Goal: Information Seeking & Learning: Learn about a topic

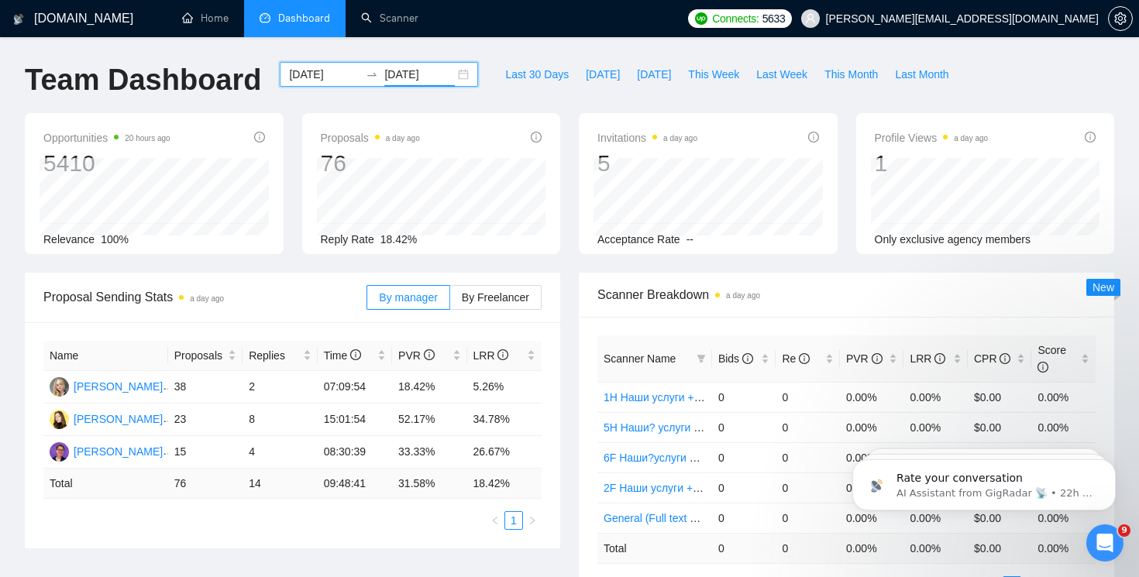
click at [453, 70] on div "[DATE] [DATE]" at bounding box center [379, 74] width 198 height 25
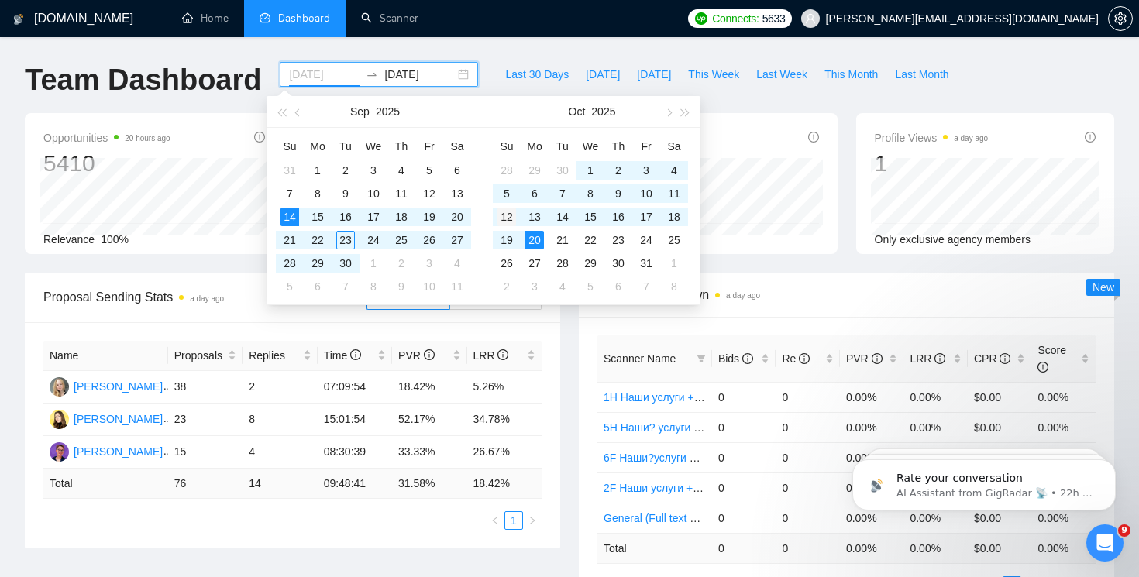
type input "[DATE]"
click at [510, 218] on div "12" at bounding box center [506, 217] width 19 height 19
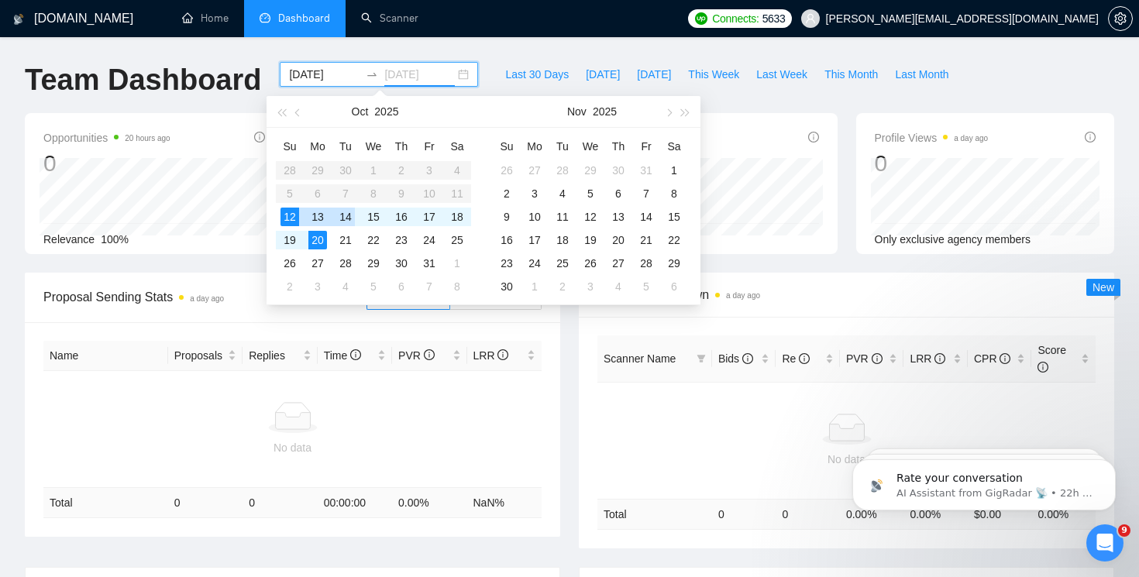
type input "[DATE]"
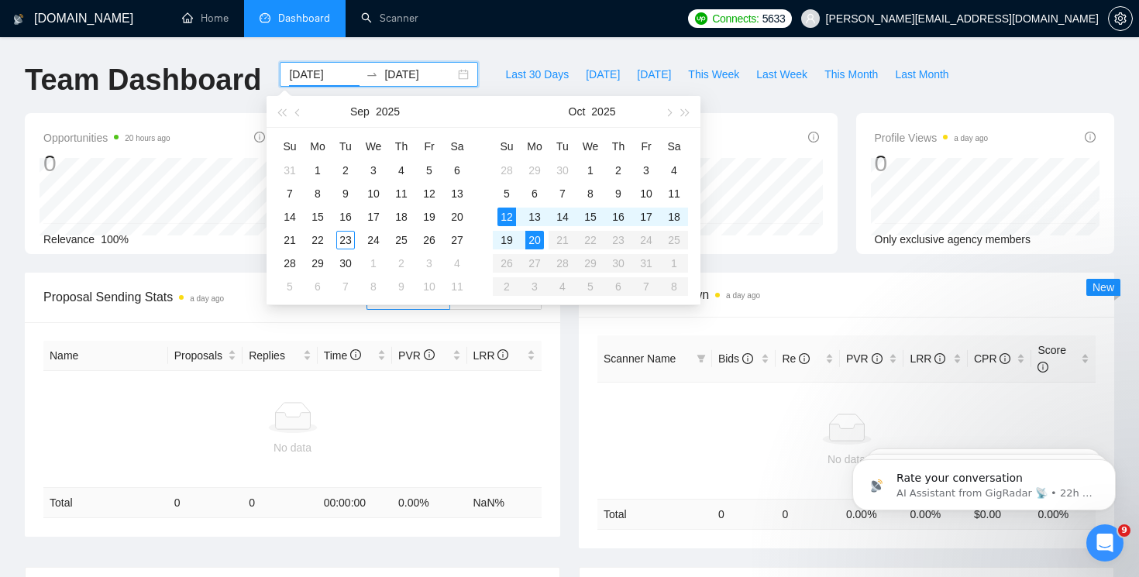
click at [314, 74] on input "[DATE]" at bounding box center [324, 74] width 70 height 17
click at [349, 216] on div "16" at bounding box center [345, 217] width 19 height 19
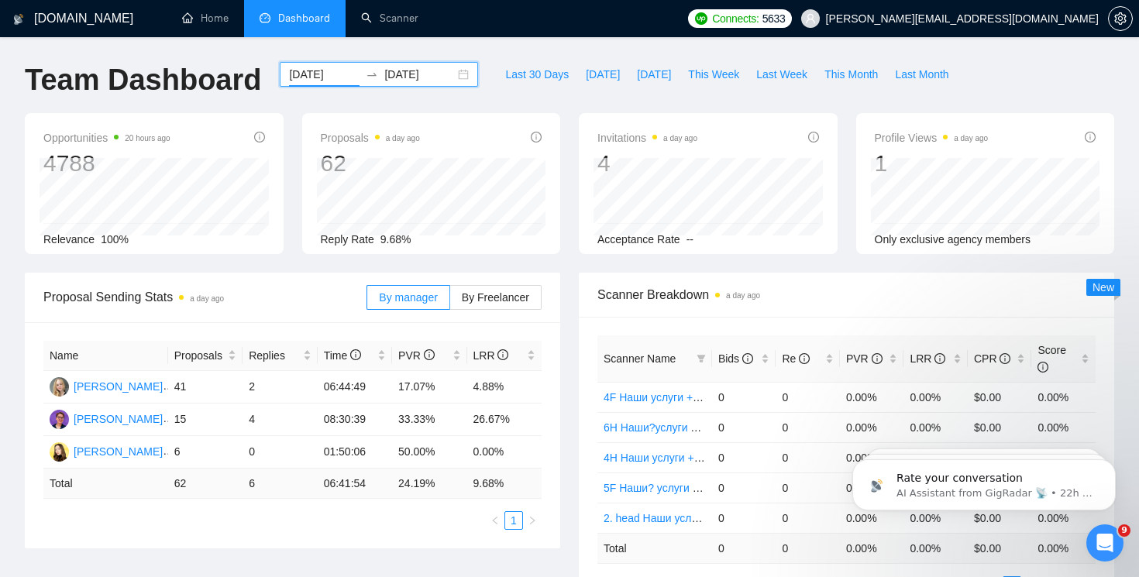
click at [455, 74] on div "[DATE] [DATE]" at bounding box center [379, 74] width 198 height 25
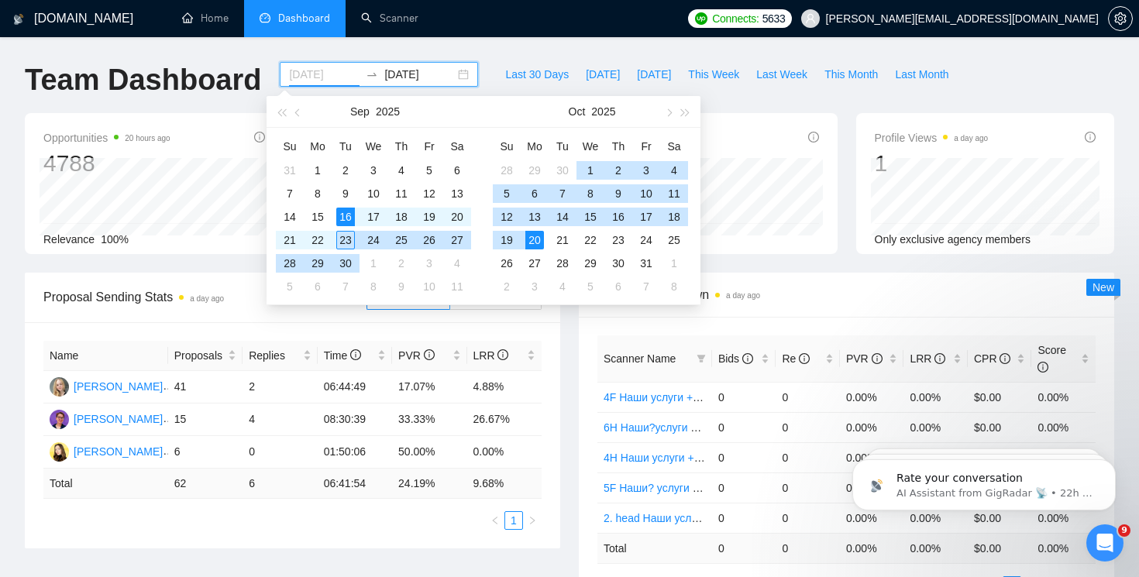
click at [349, 238] on div "23" at bounding box center [345, 240] width 19 height 19
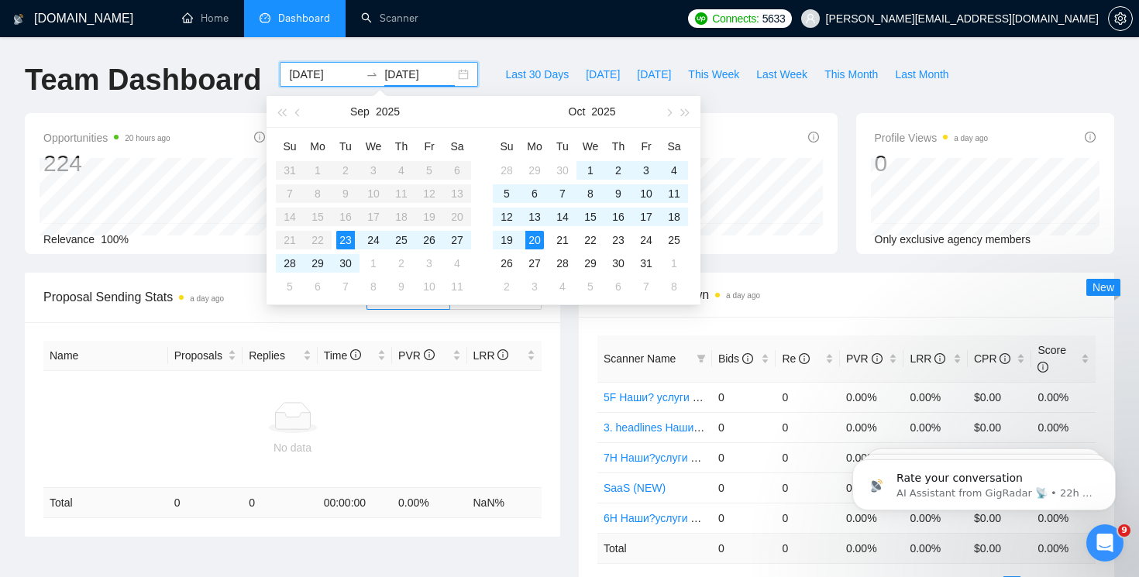
click at [320, 77] on input "[DATE]" at bounding box center [324, 74] width 70 height 17
type input "[DATE]"
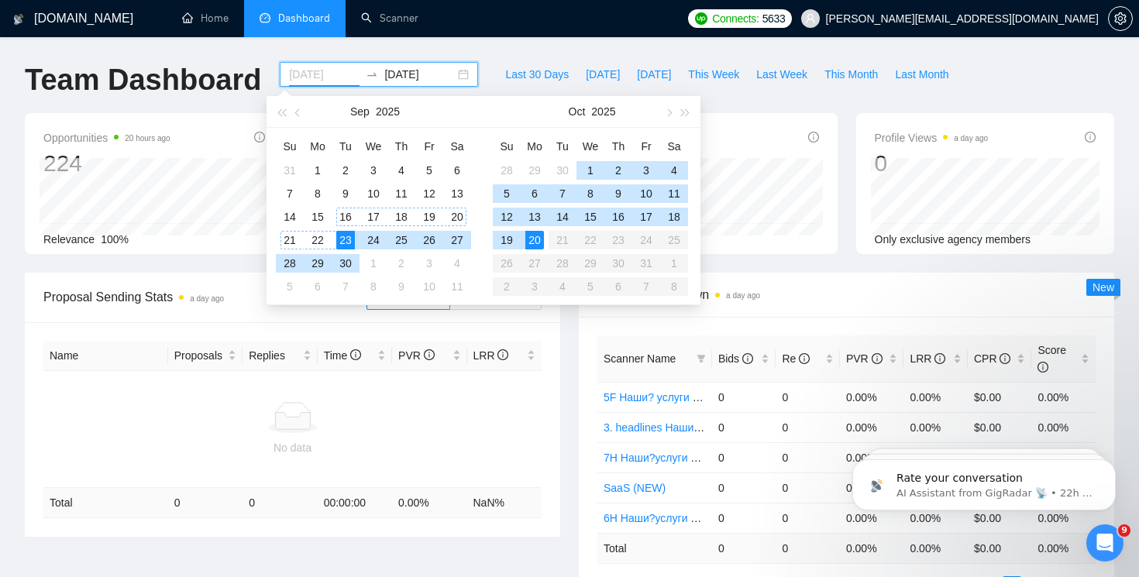
click at [345, 217] on div "16" at bounding box center [345, 217] width 19 height 19
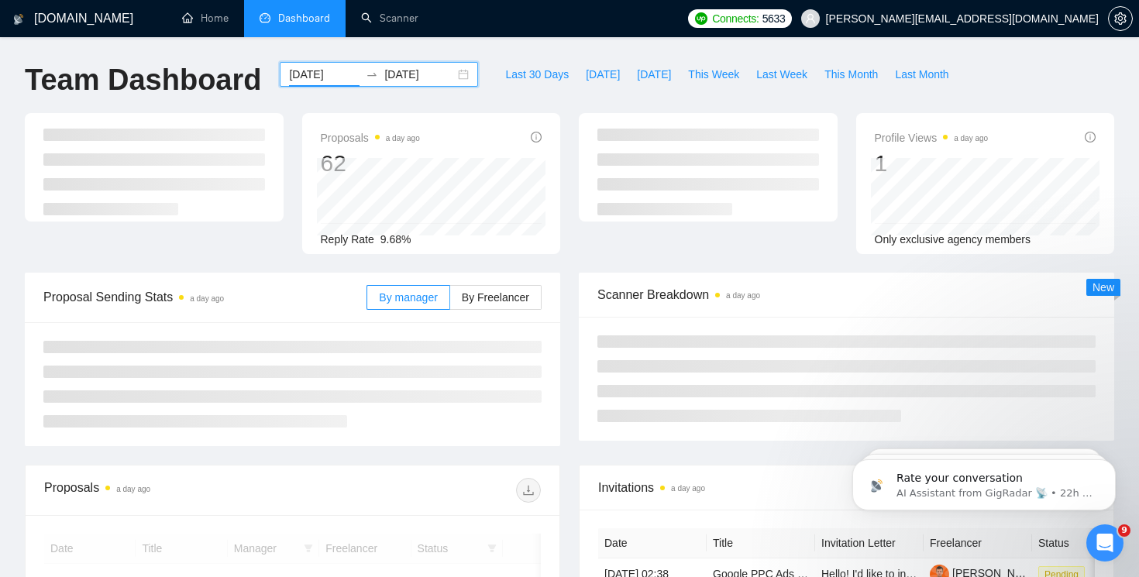
click at [417, 52] on div "[DOMAIN_NAME] Home Dashboard Scanner Connects: 5633 [PERSON_NAME][EMAIL_ADDRESS…" at bounding box center [569, 438] width 1139 height 877
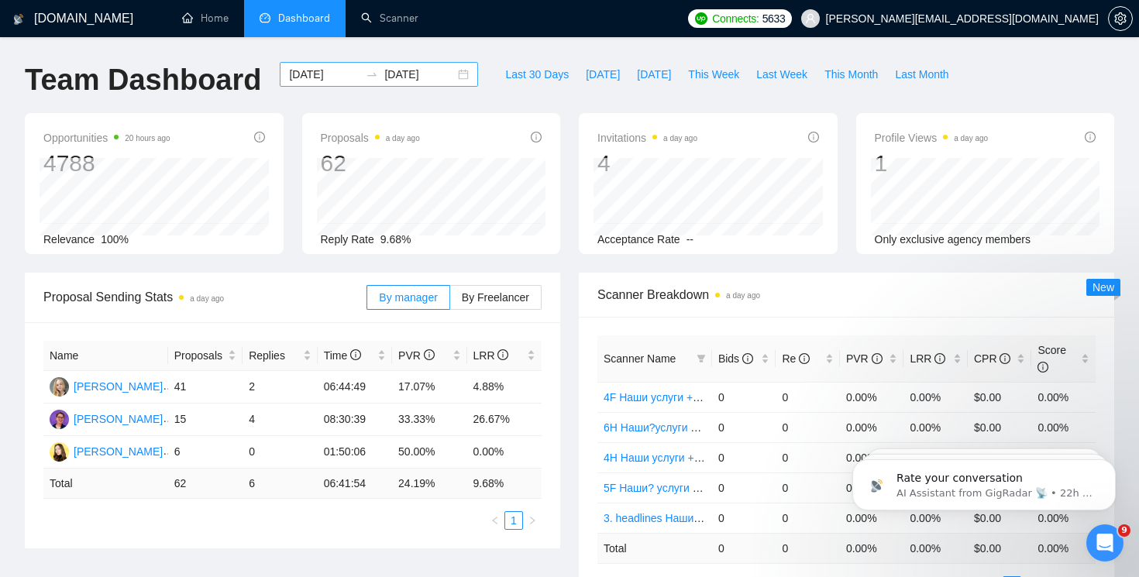
click at [413, 70] on input "[DATE]" at bounding box center [419, 74] width 70 height 17
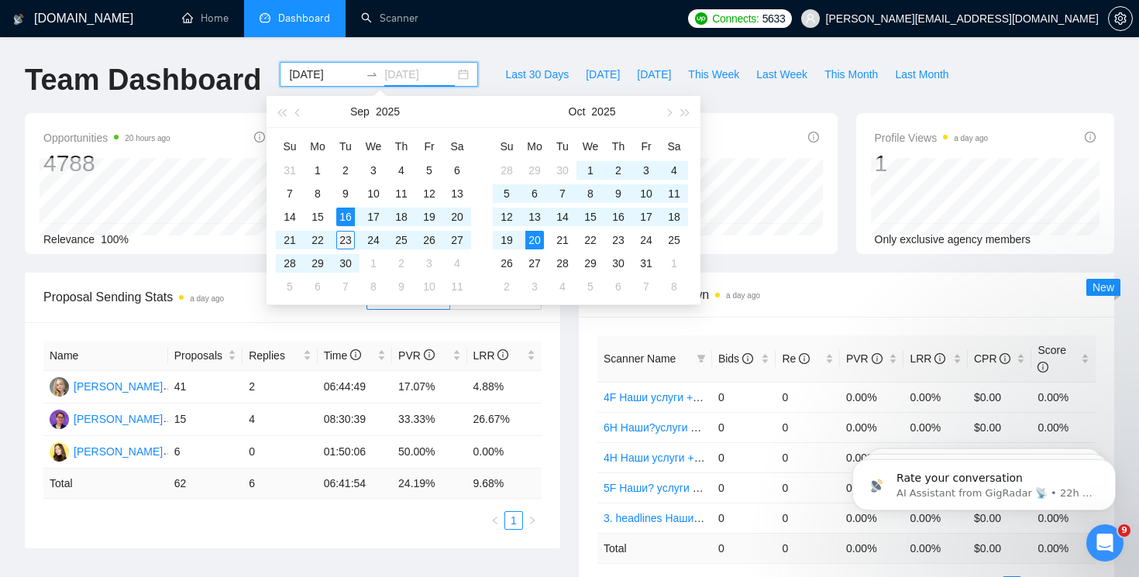
type input "[DATE]"
click at [345, 237] on div "23" at bounding box center [345, 240] width 19 height 19
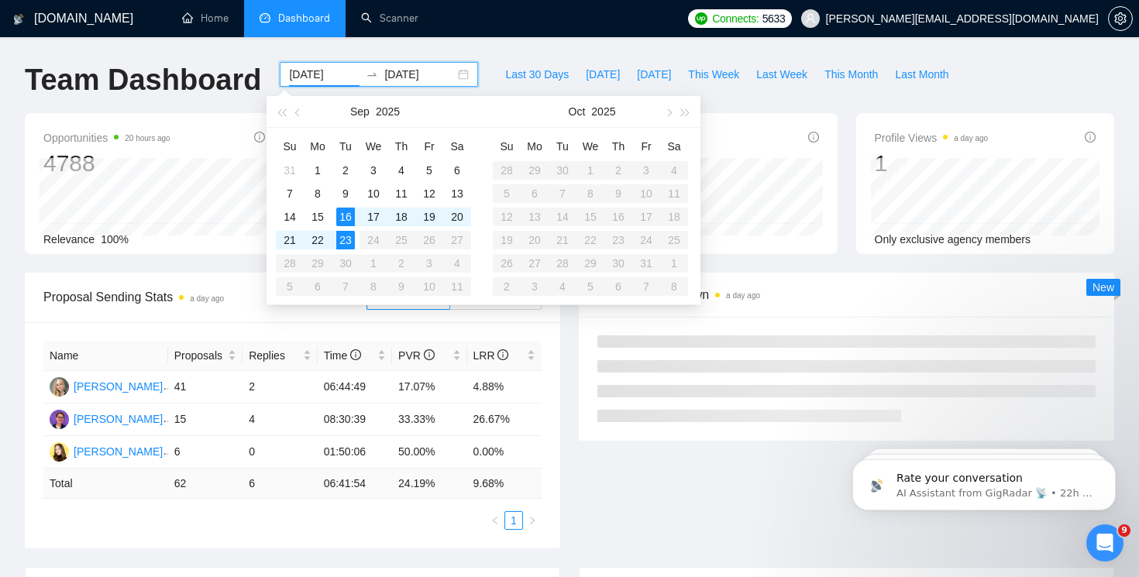
click at [542, 360] on div "Name Proposals Replies Time PVR LRR [PERSON_NAME] 41 2 06:44:49 17.07% 4.88% [P…" at bounding box center [292, 435] width 535 height 226
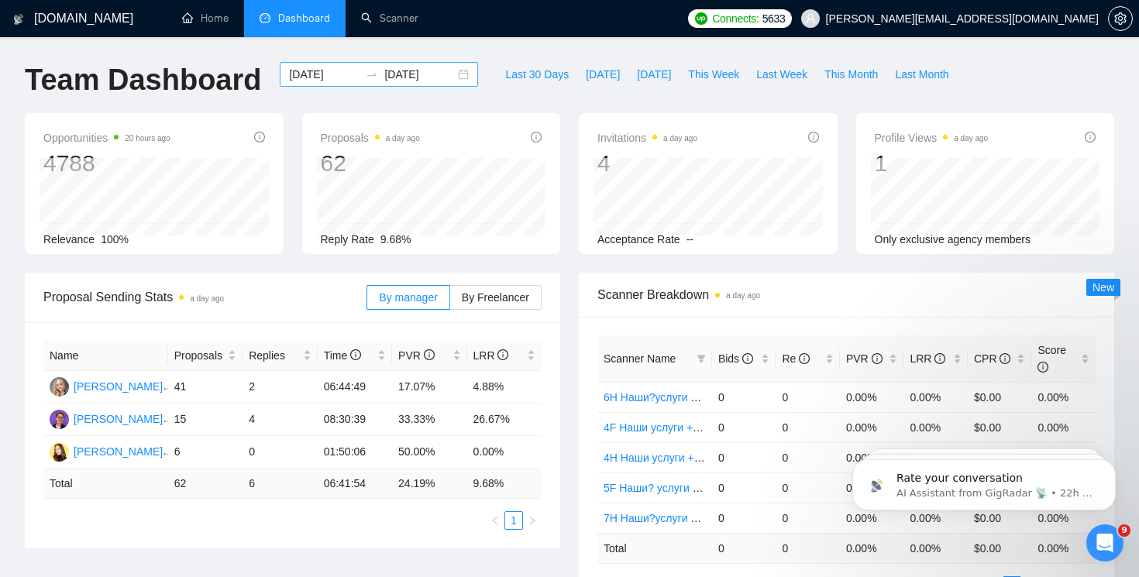
click at [334, 78] on input "[DATE]" at bounding box center [324, 74] width 70 height 17
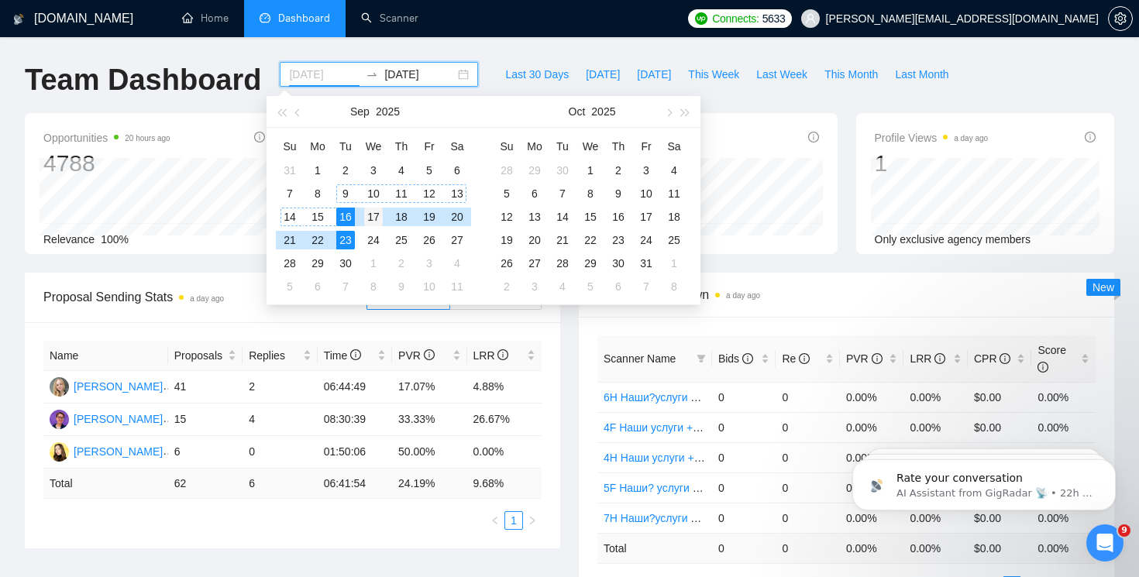
type input "[DATE]"
click at [372, 211] on div "17" at bounding box center [373, 217] width 19 height 19
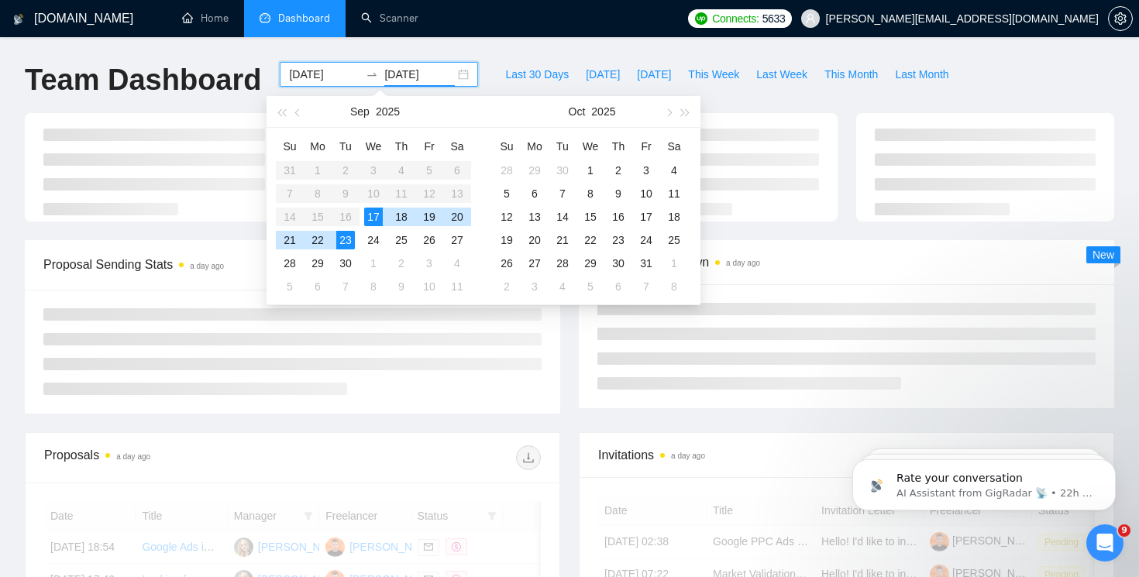
type input "[DATE]"
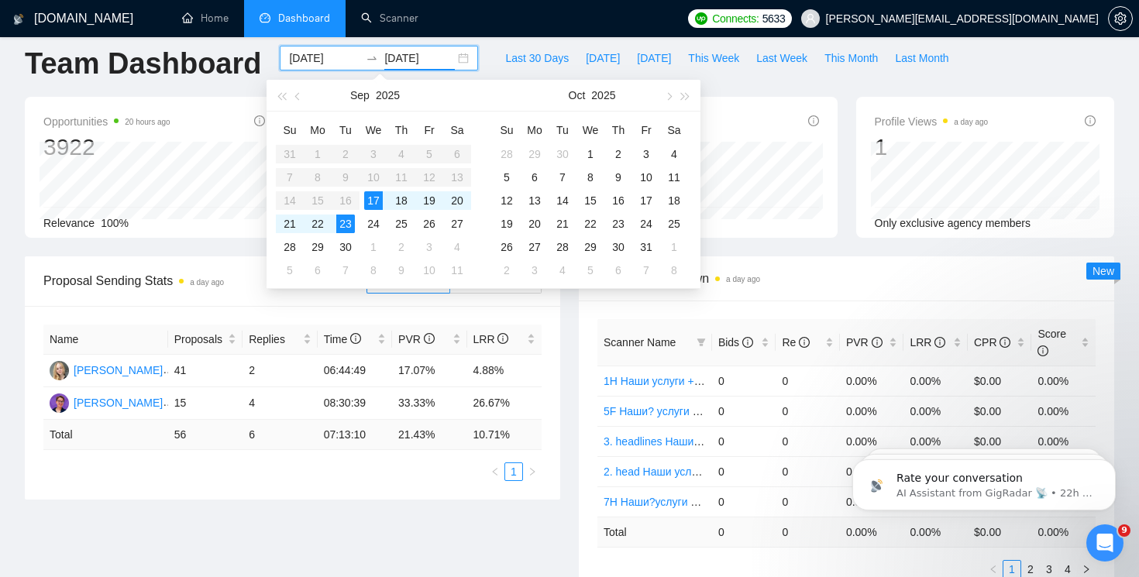
click at [547, 407] on div "Name Proposals Replies Time PVR LRR [PERSON_NAME] 41 2 06:44:49 17.07% 4.88% [P…" at bounding box center [292, 403] width 535 height 194
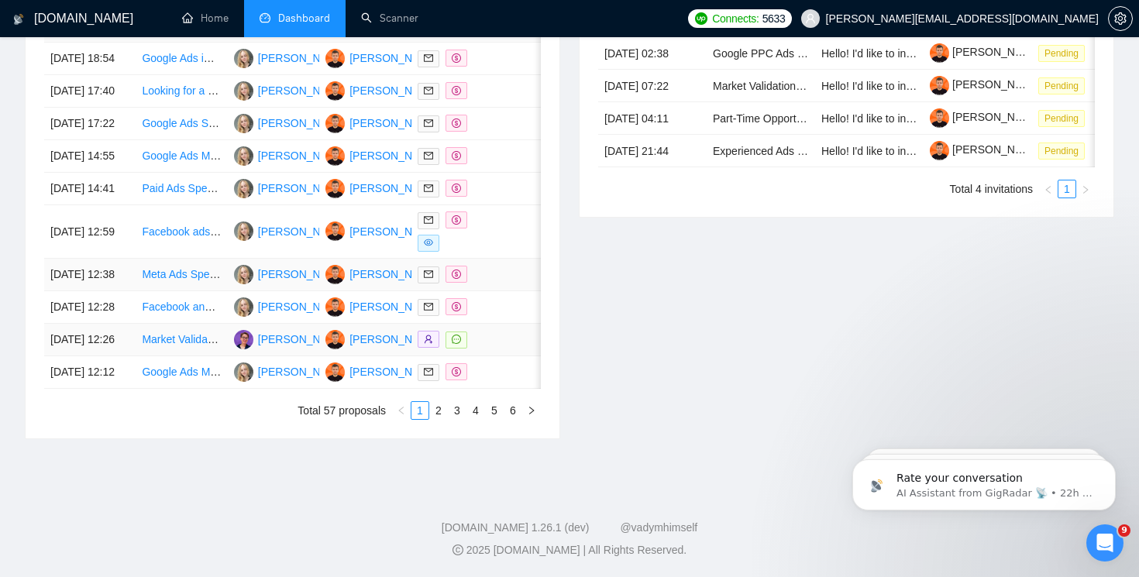
scroll to position [788, 0]
click at [440, 419] on link "2" at bounding box center [438, 410] width 17 height 17
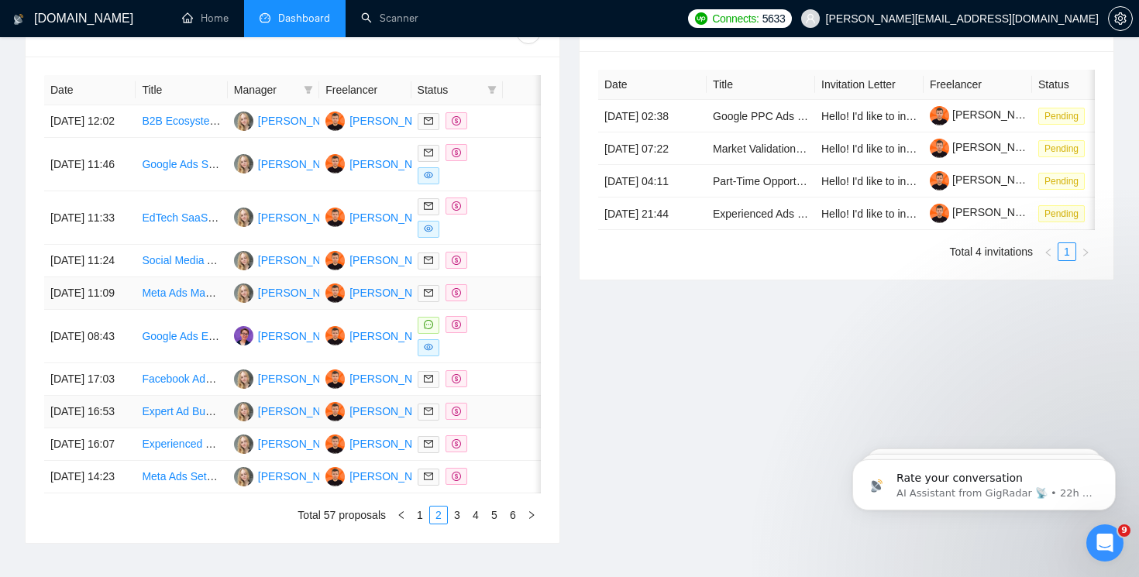
scroll to position [634, 0]
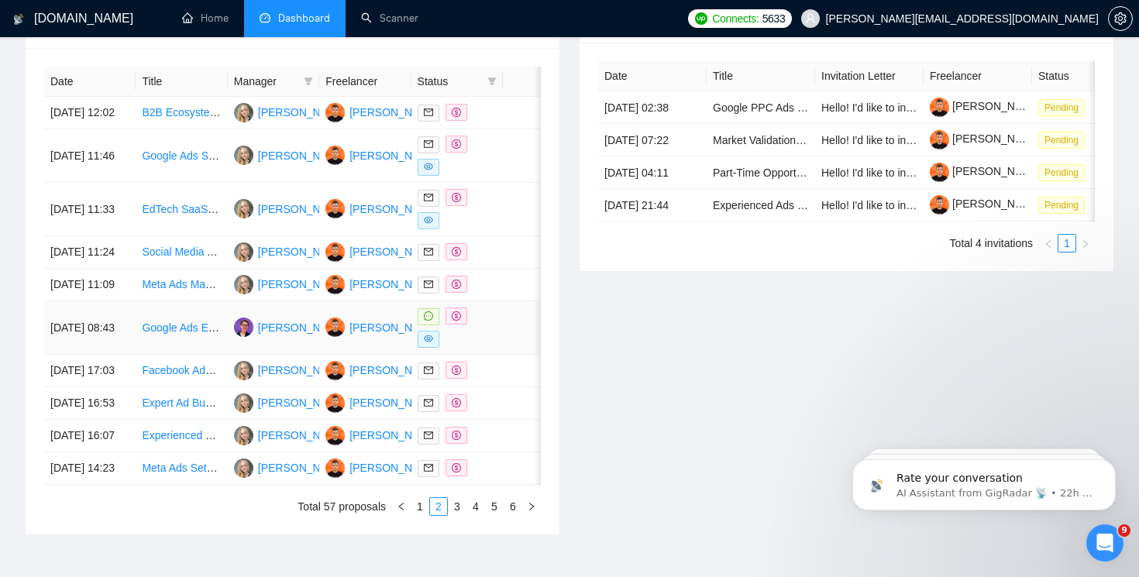
click at [427, 321] on icon "message" at bounding box center [428, 315] width 9 height 9
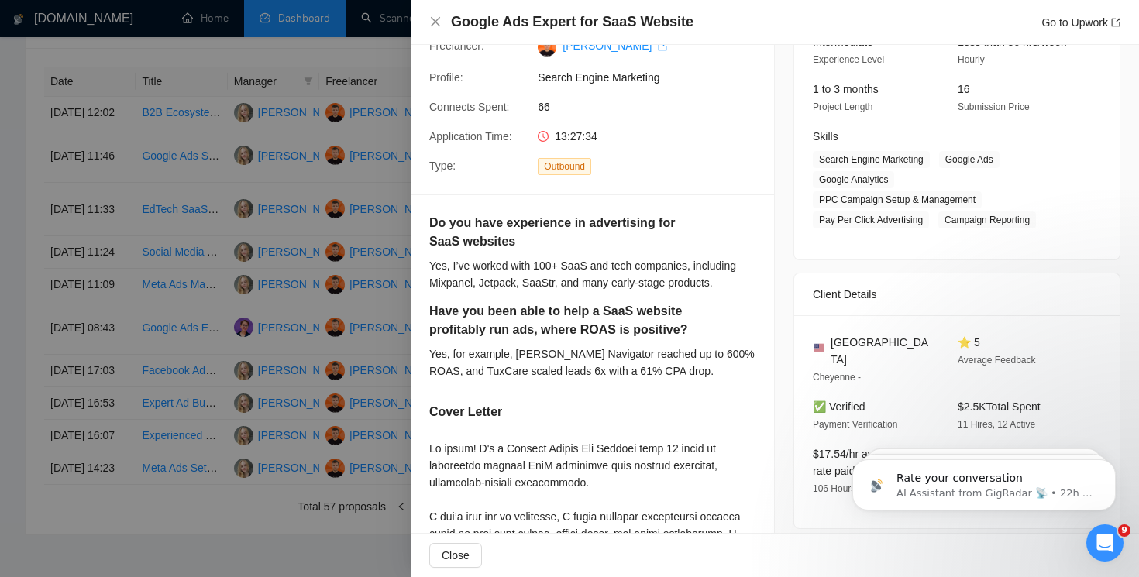
scroll to position [176, 0]
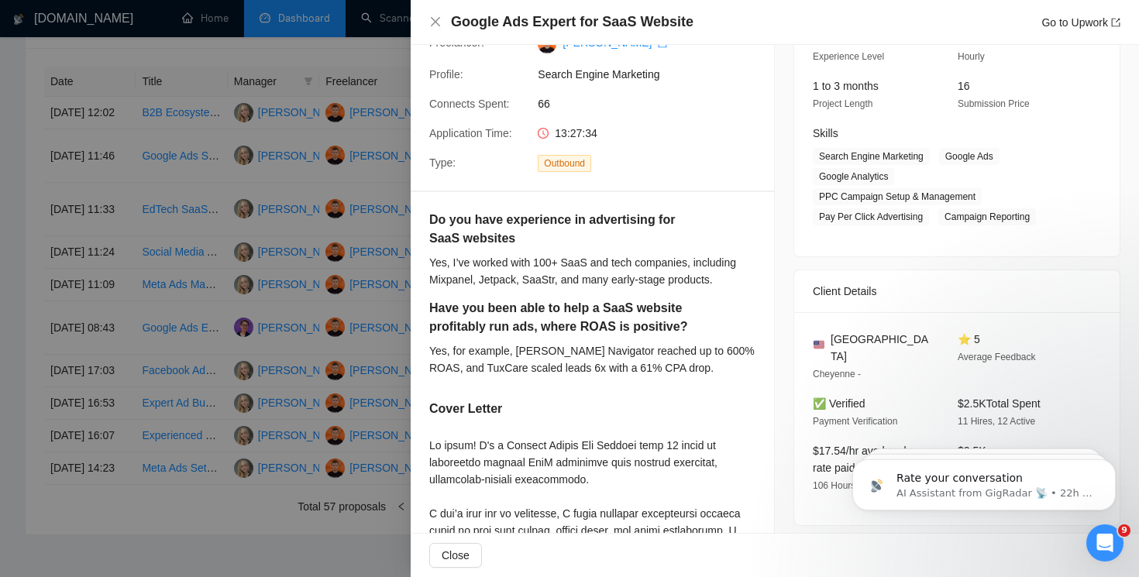
click at [436, 12] on div "Google Ads Expert for SaaS Website Go to Upwork" at bounding box center [774, 21] width 691 height 19
click at [436, 15] on div "Google Ads Expert for SaaS Website Go to Upwork" at bounding box center [774, 21] width 691 height 19
click at [434, 26] on icon "close" at bounding box center [435, 21] width 12 height 12
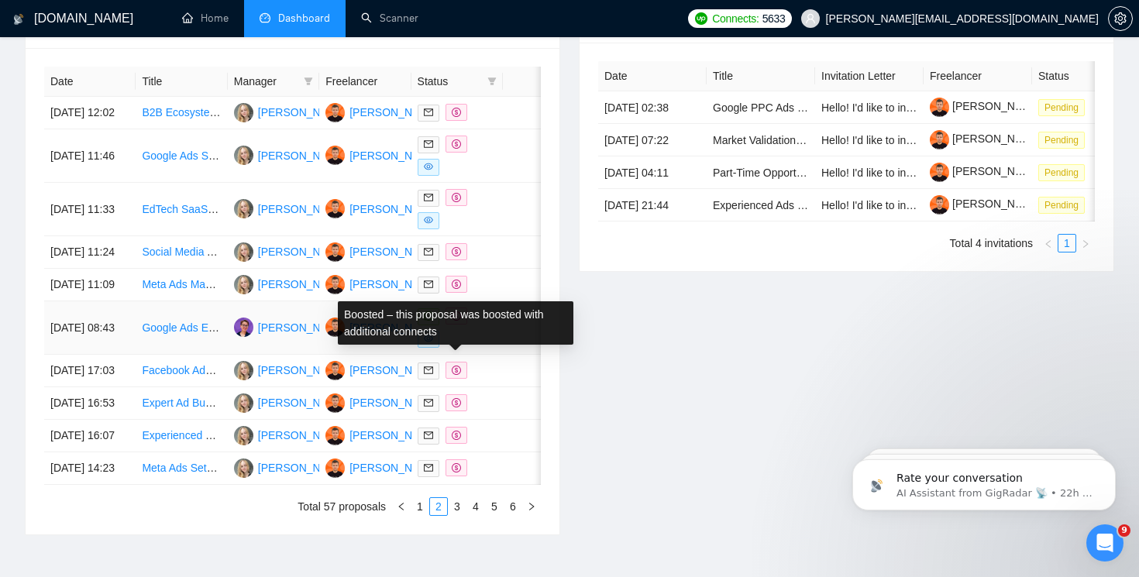
click at [457, 321] on icon "dollar" at bounding box center [456, 315] width 9 height 9
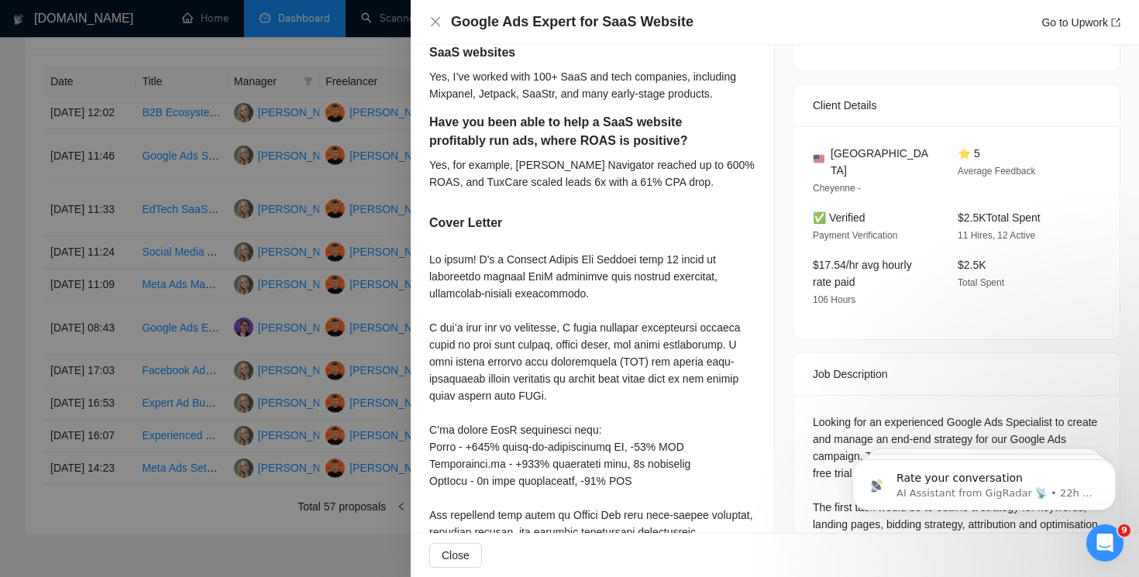
scroll to position [314, 0]
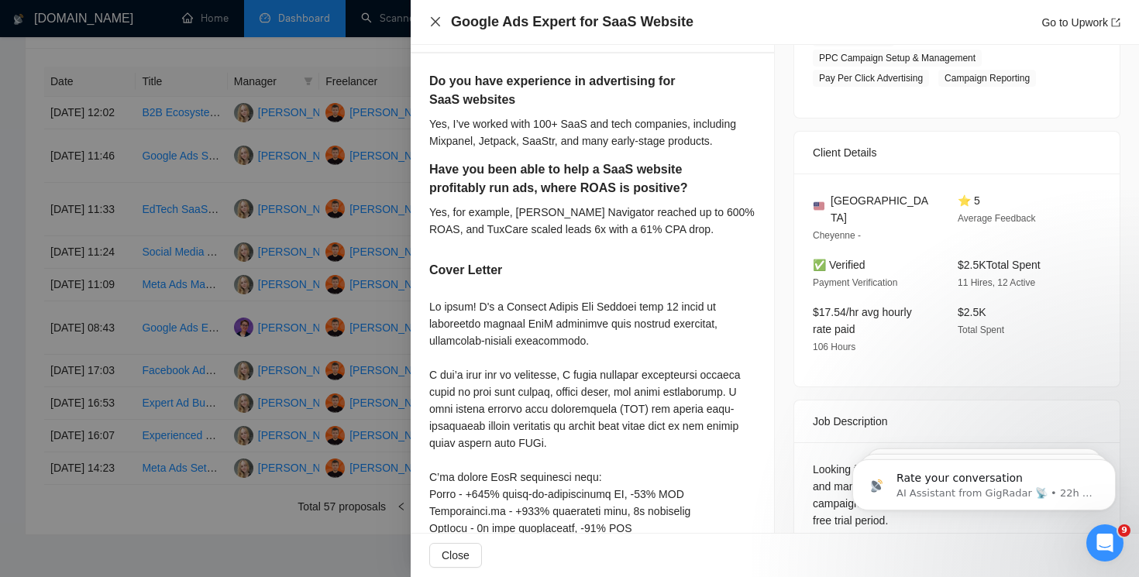
click at [435, 22] on icon "close" at bounding box center [435, 21] width 9 height 9
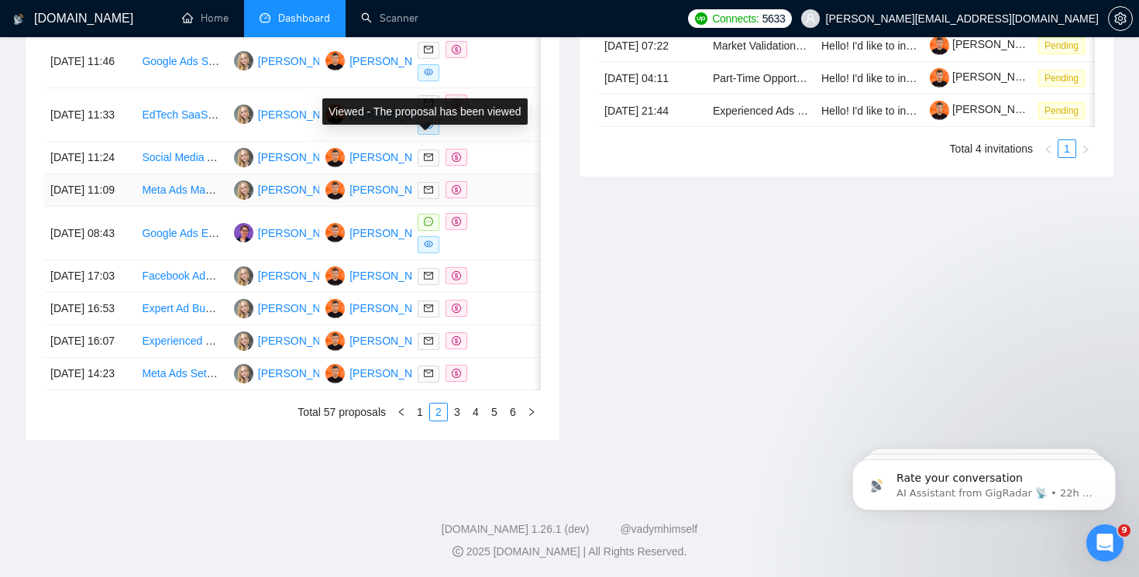
scroll to position [751, 0]
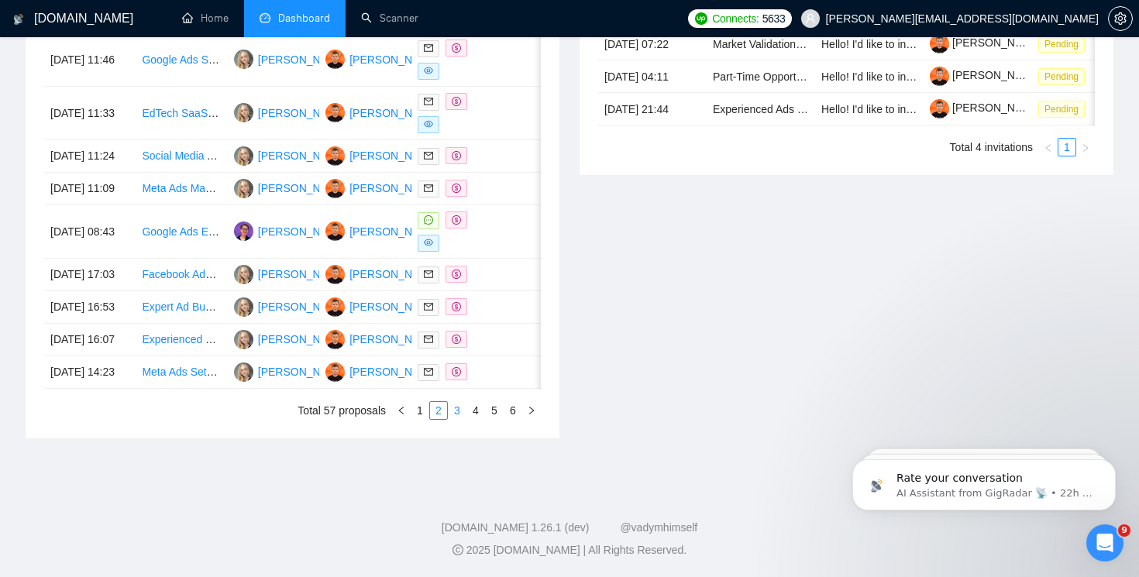
click at [455, 419] on link "3" at bounding box center [456, 410] width 17 height 17
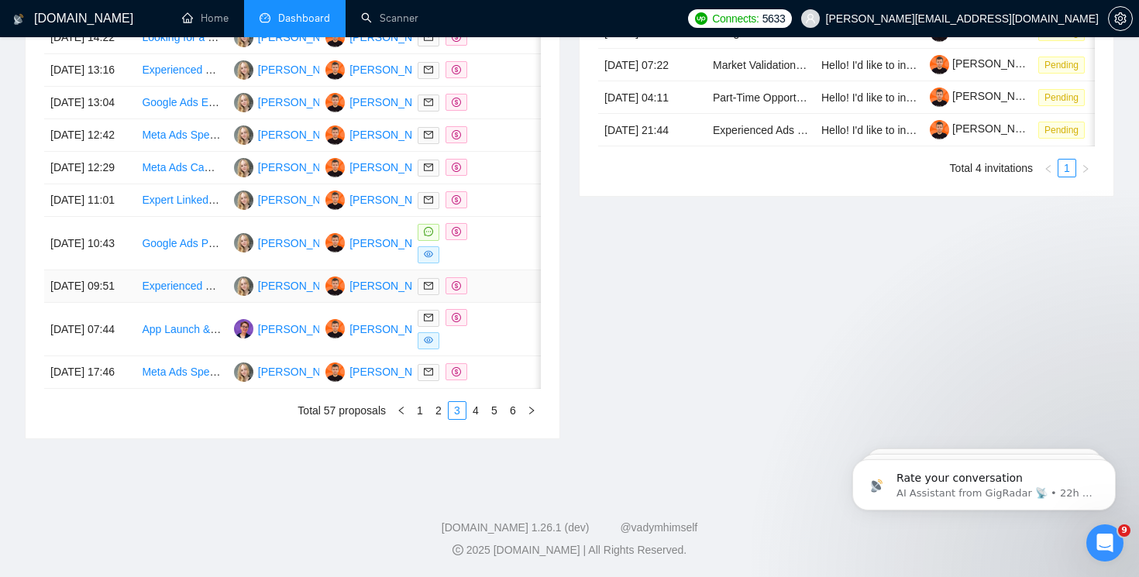
scroll to position [790, 0]
click at [477, 419] on link "4" at bounding box center [475, 410] width 17 height 17
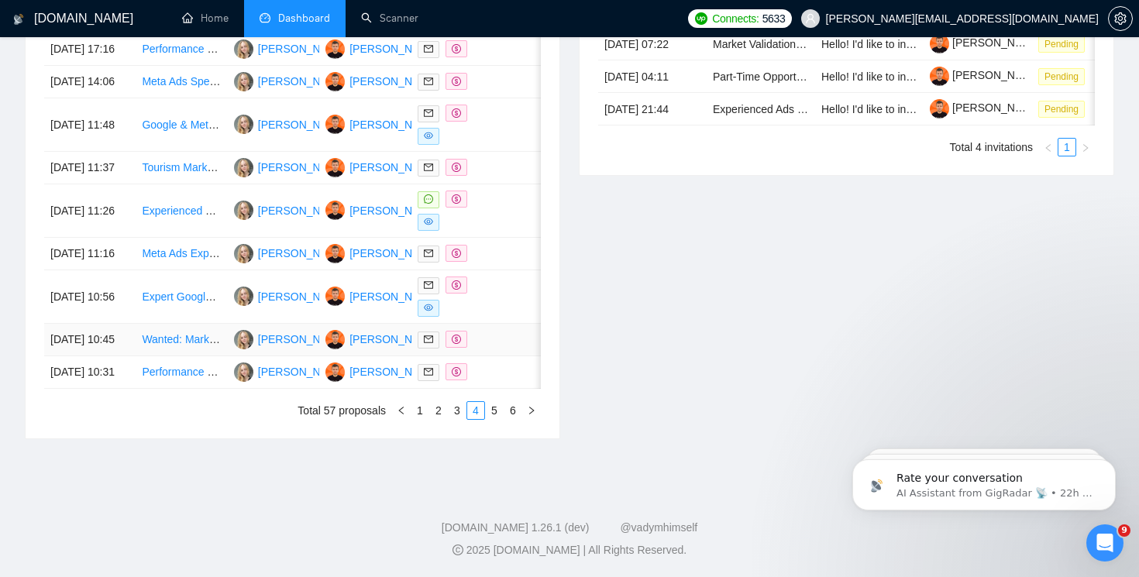
scroll to position [802, 0]
click at [492, 419] on link "5" at bounding box center [494, 410] width 17 height 17
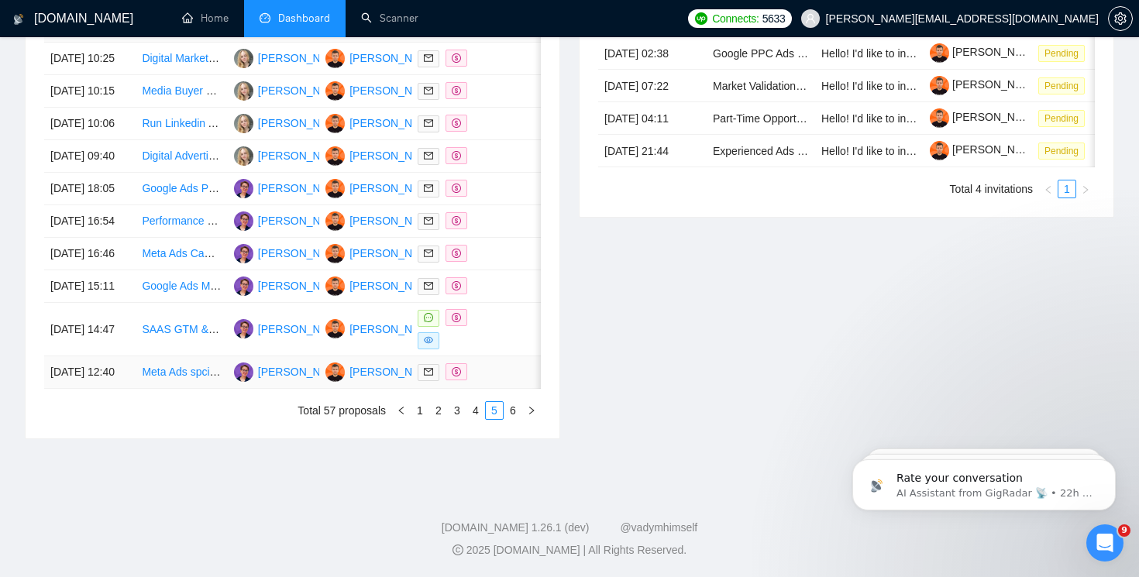
scroll to position [811, 0]
click at [462, 311] on span at bounding box center [456, 317] width 22 height 17
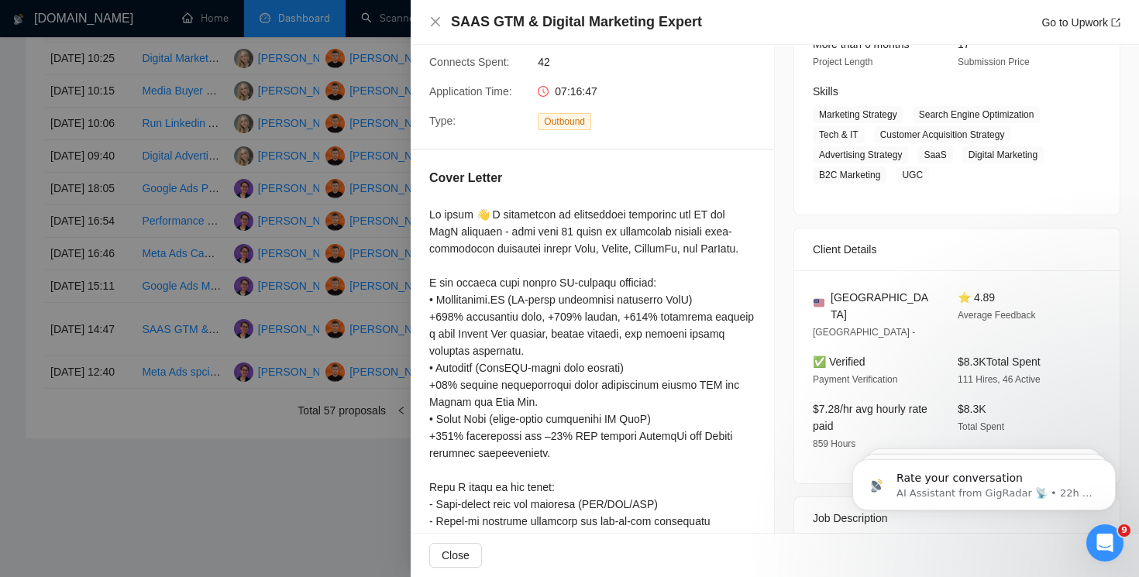
scroll to position [224, 0]
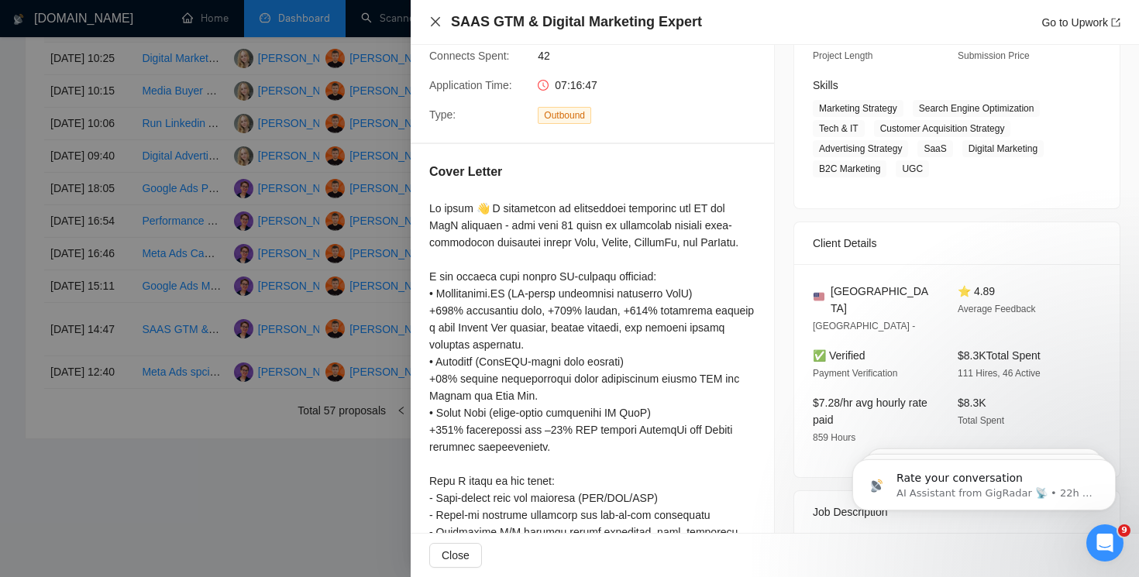
click at [437, 23] on icon "close" at bounding box center [435, 21] width 9 height 9
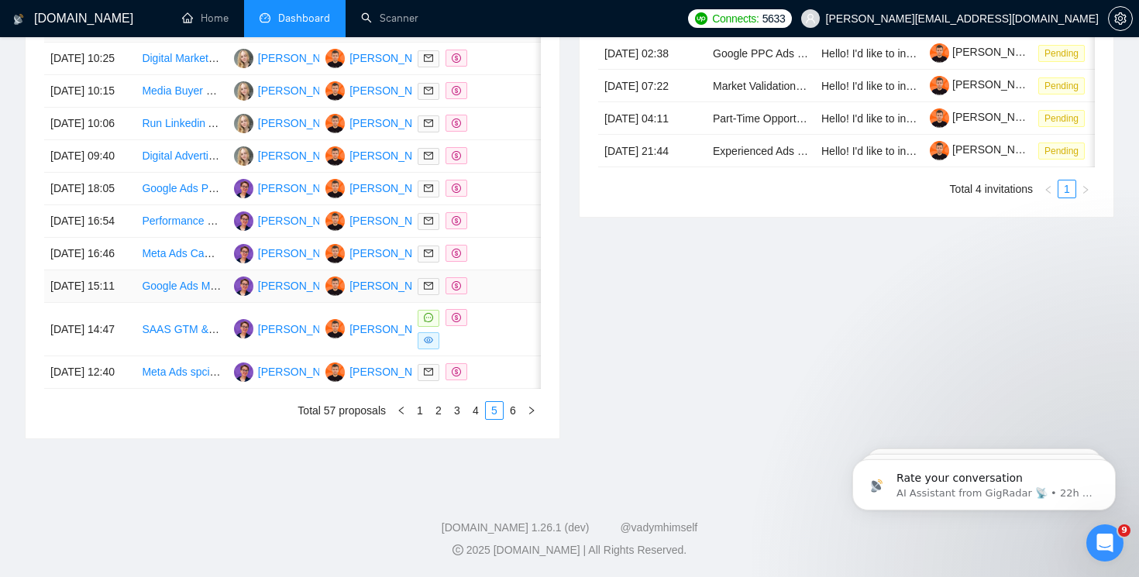
scroll to position [820, 0]
click at [514, 411] on link "6" at bounding box center [512, 410] width 17 height 17
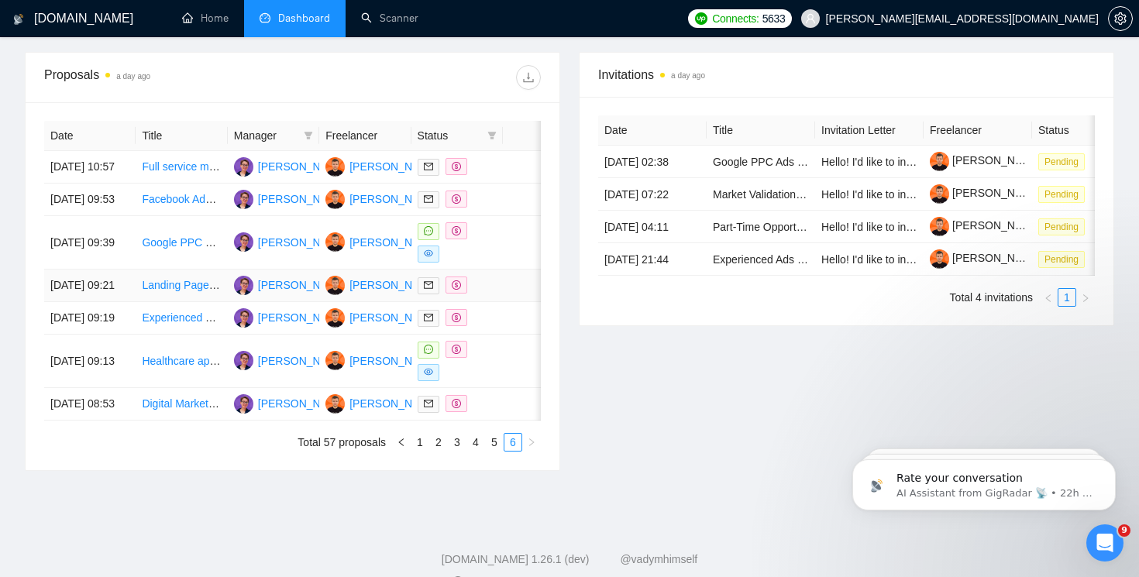
scroll to position [566, 0]
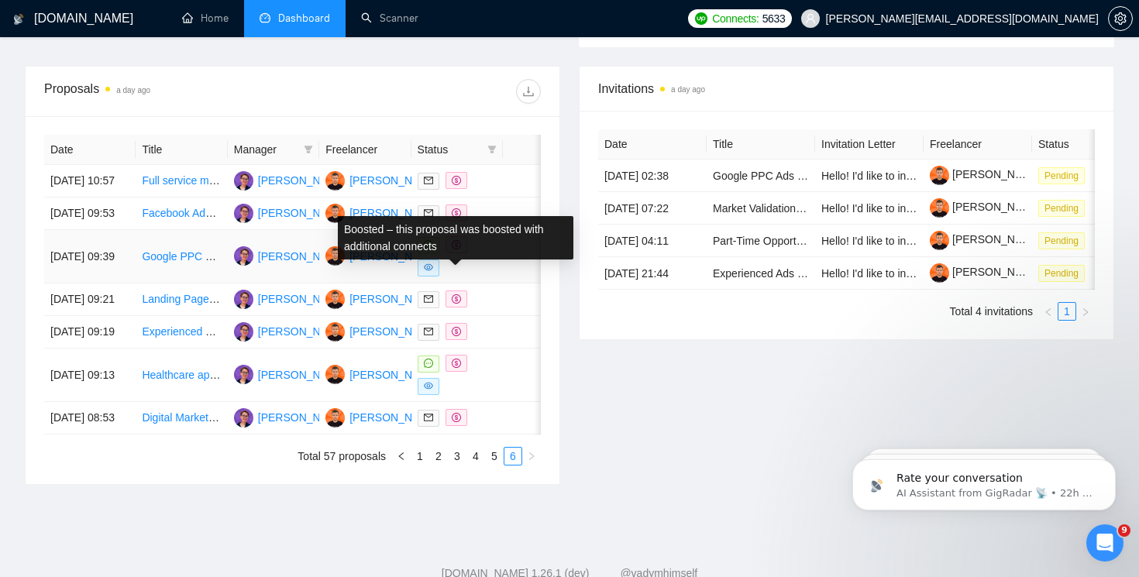
click at [456, 249] on icon "dollar" at bounding box center [456, 244] width 9 height 9
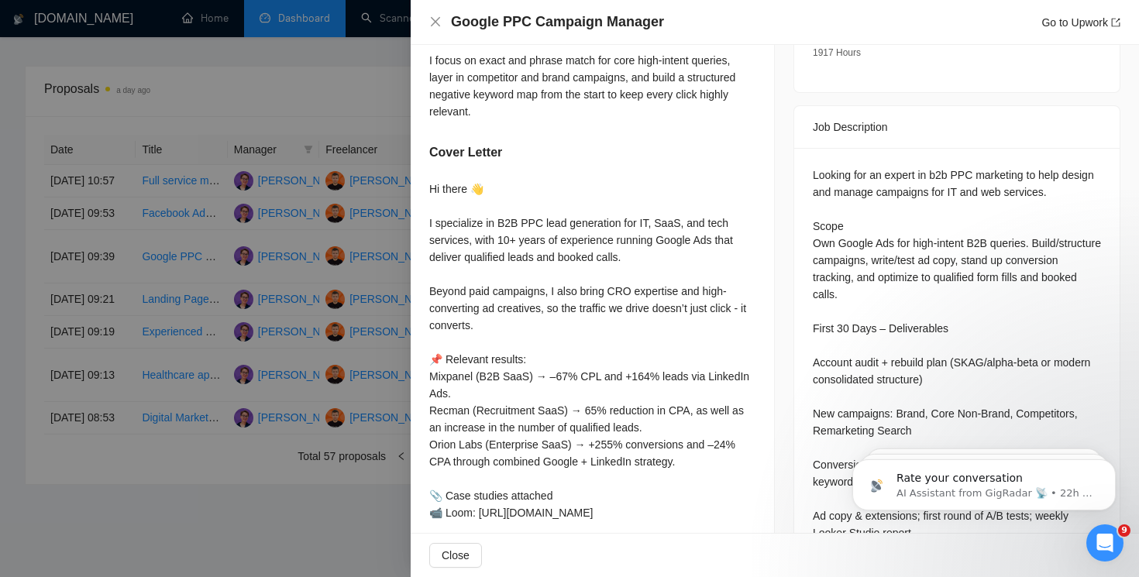
scroll to position [527, 0]
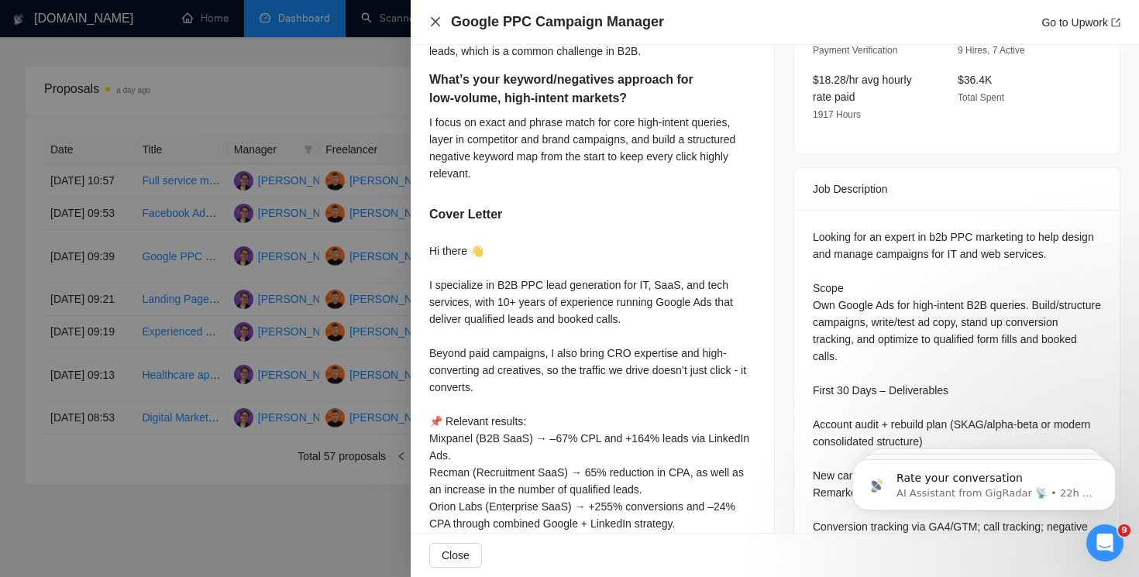
click at [436, 21] on icon "close" at bounding box center [435, 21] width 9 height 9
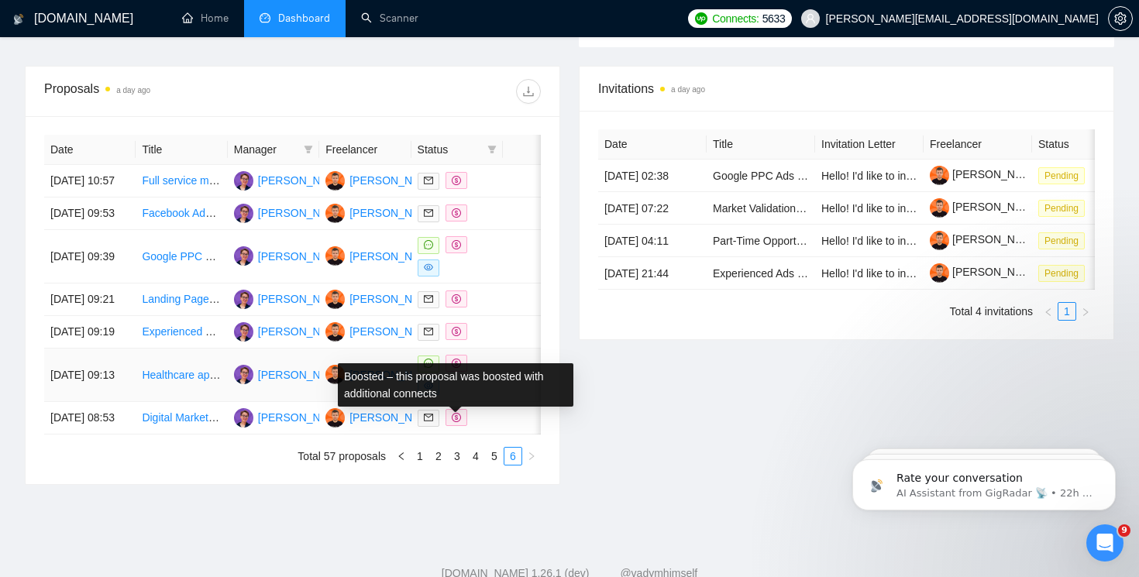
click at [455, 368] on icon "dollar" at bounding box center [456, 363] width 9 height 9
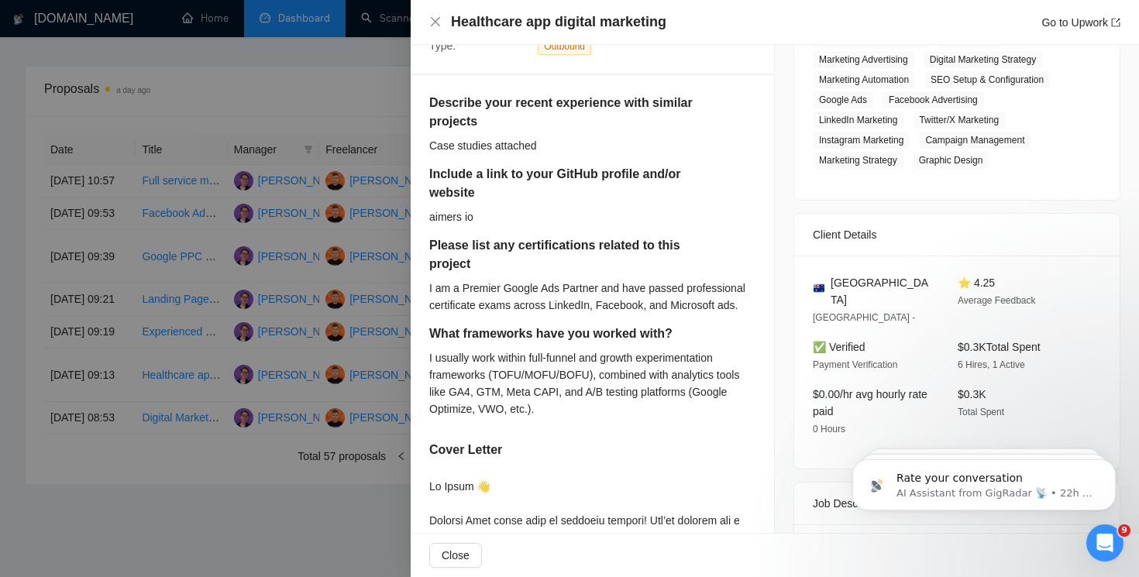
scroll to position [270, 0]
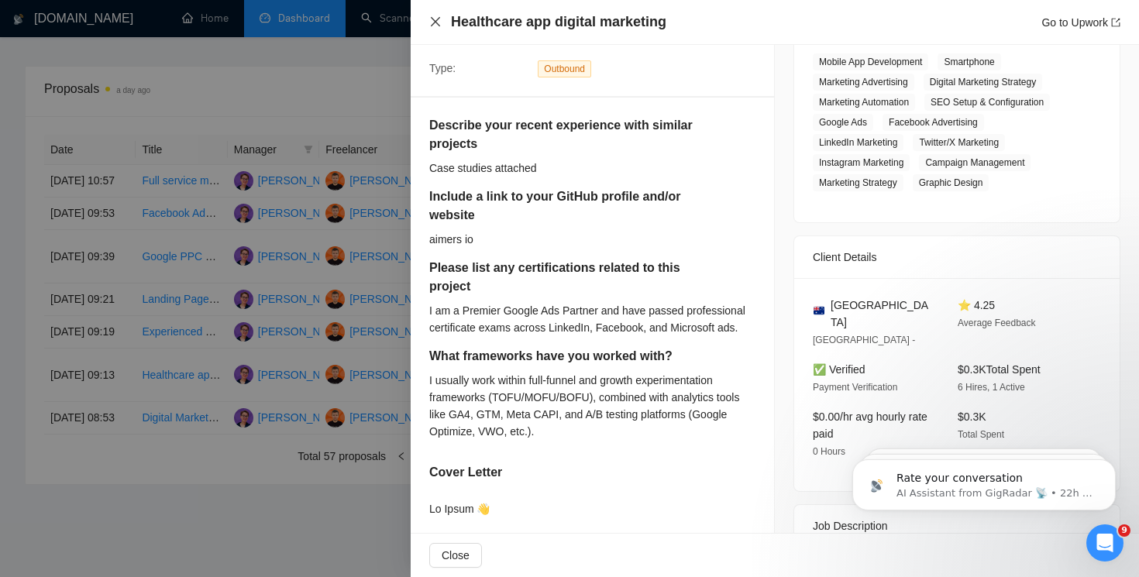
click at [430, 16] on icon "close" at bounding box center [435, 21] width 12 height 12
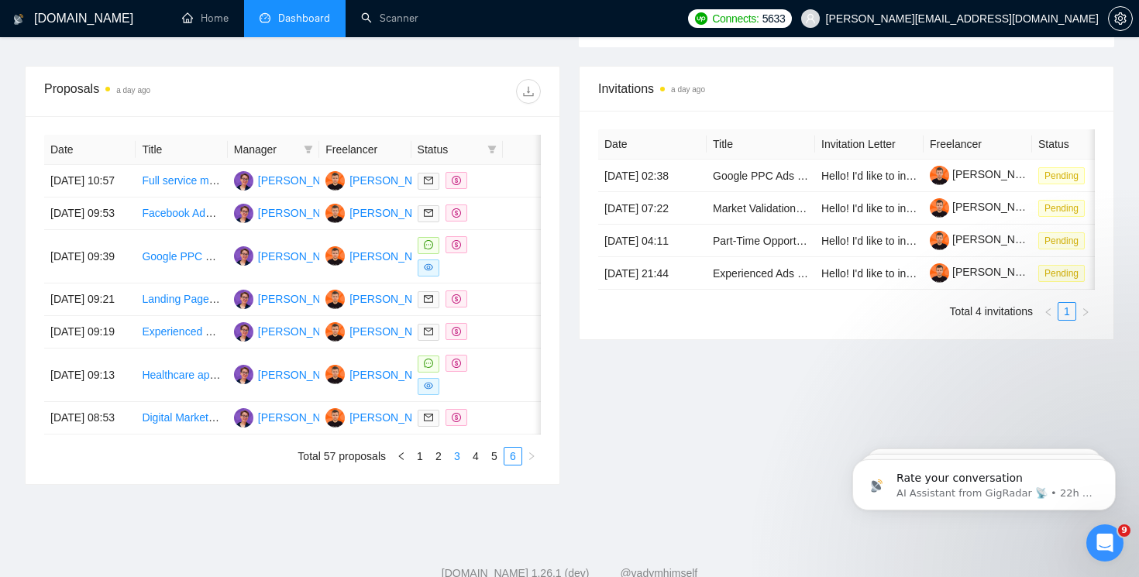
click at [448, 465] on li "3" at bounding box center [457, 456] width 19 height 19
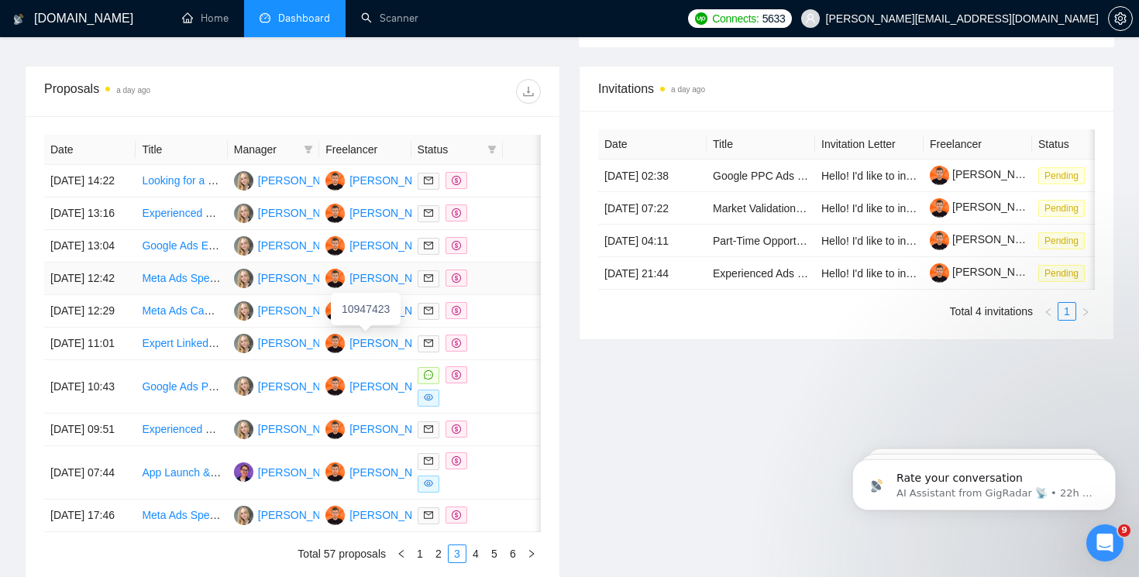
scroll to position [586, 0]
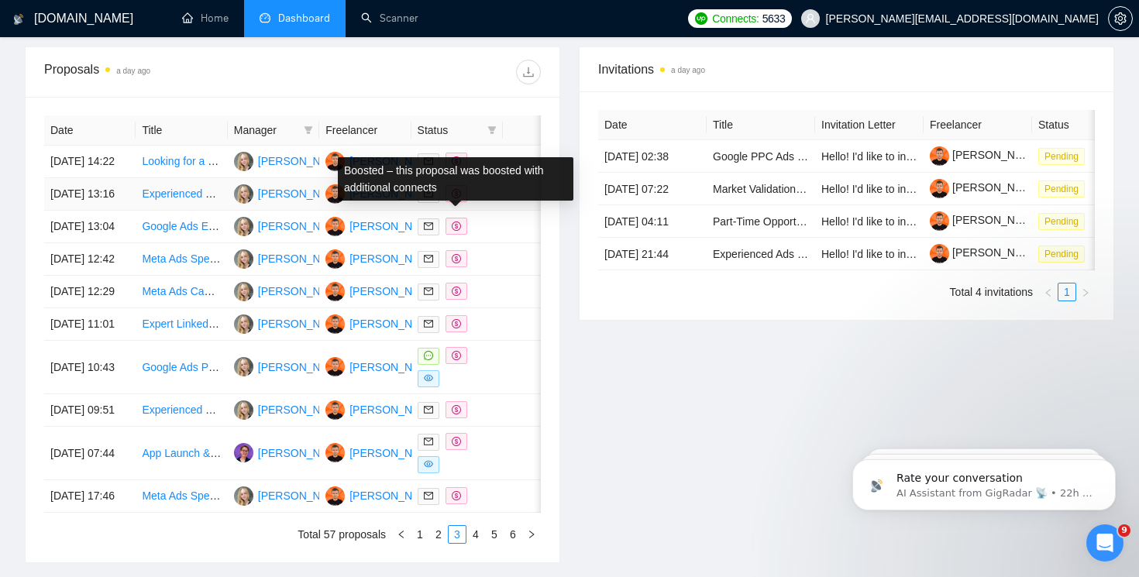
click at [455, 198] on icon "dollar" at bounding box center [456, 193] width 9 height 9
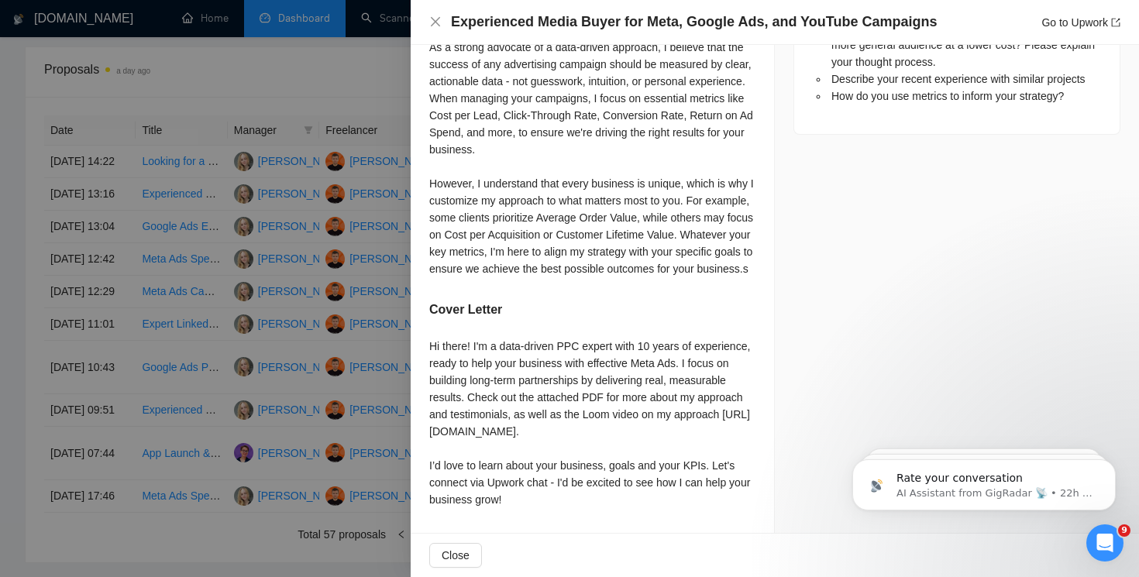
scroll to position [1403, 0]
click at [560, 338] on div "Hi there! I'm a data-driven PPC expert with 10 years of experience, ready to he…" at bounding box center [592, 423] width 326 height 170
click at [658, 338] on div "Hi there! I'm a data-driven PPC expert with 10 years of experience, ready to he…" at bounding box center [592, 423] width 326 height 170
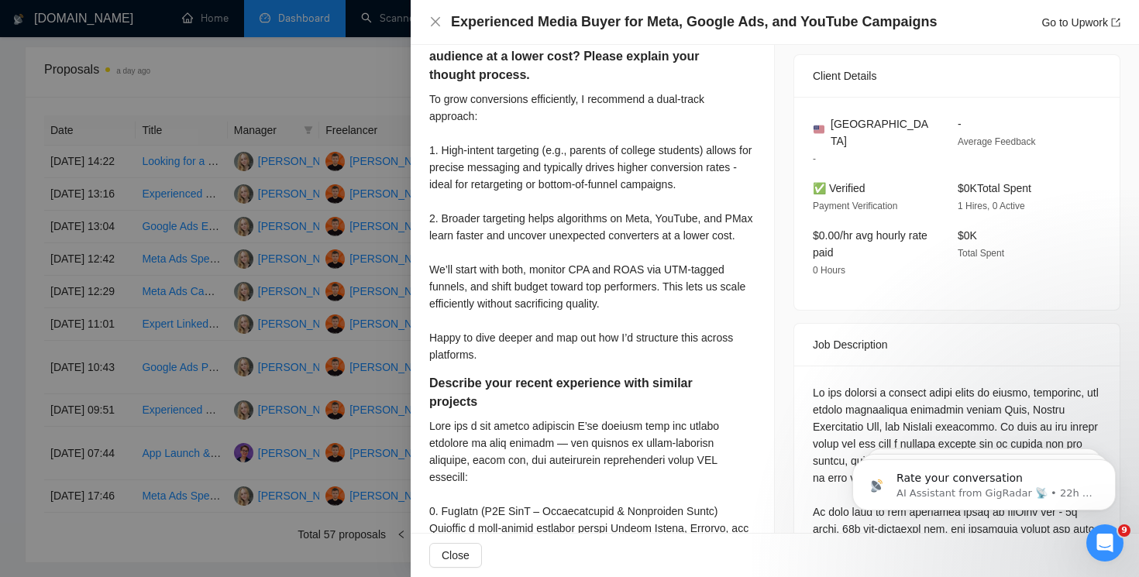
scroll to position [415, 0]
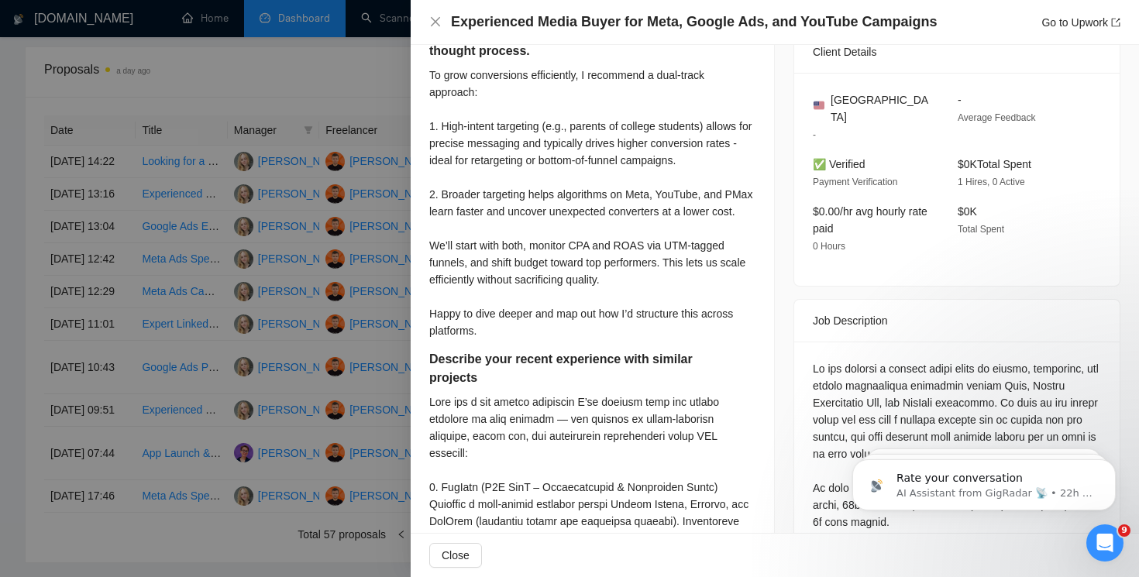
click at [441, 25] on div "Experienced Media Buyer for Meta, Google Ads, and YouTube Campaigns Go to Upwork" at bounding box center [774, 21] width 691 height 19
click at [434, 22] on icon "close" at bounding box center [435, 21] width 9 height 9
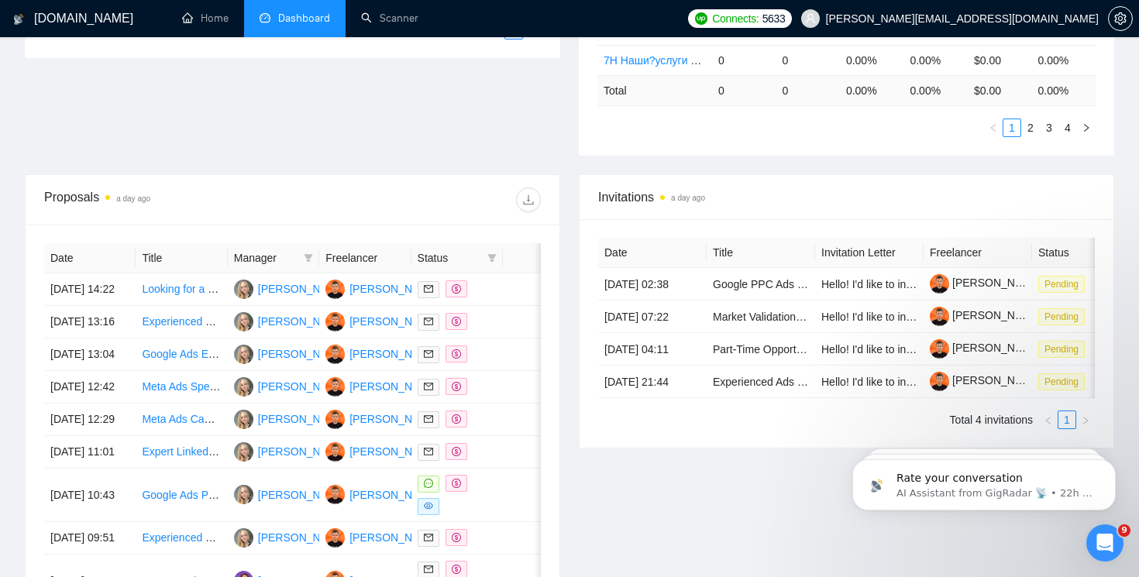
scroll to position [319, 0]
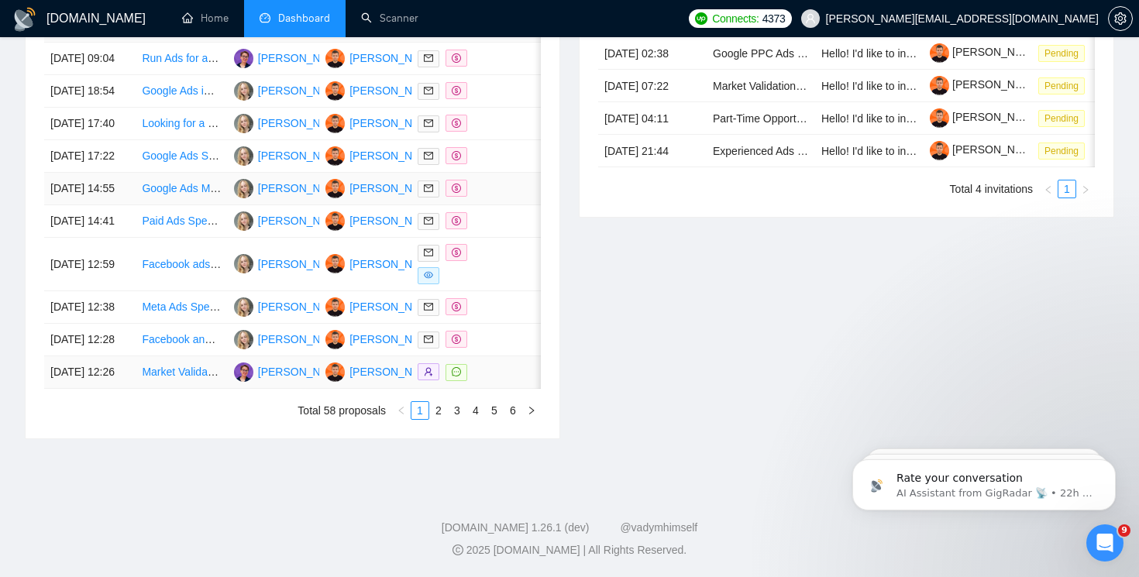
scroll to position [820, 0]
click at [441, 407] on link "2" at bounding box center [438, 410] width 17 height 17
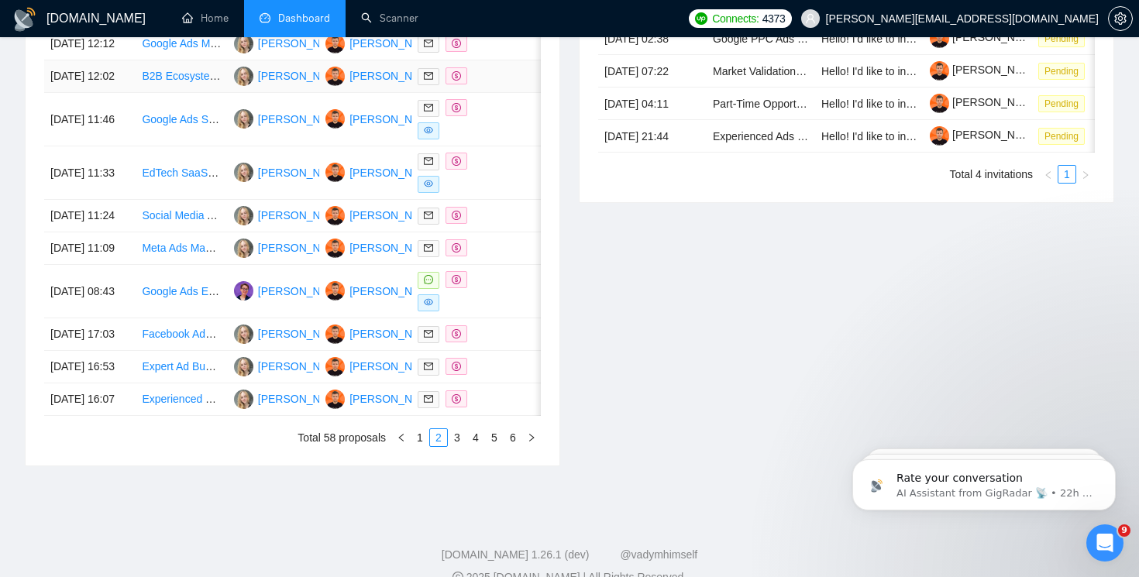
scroll to position [710, 0]
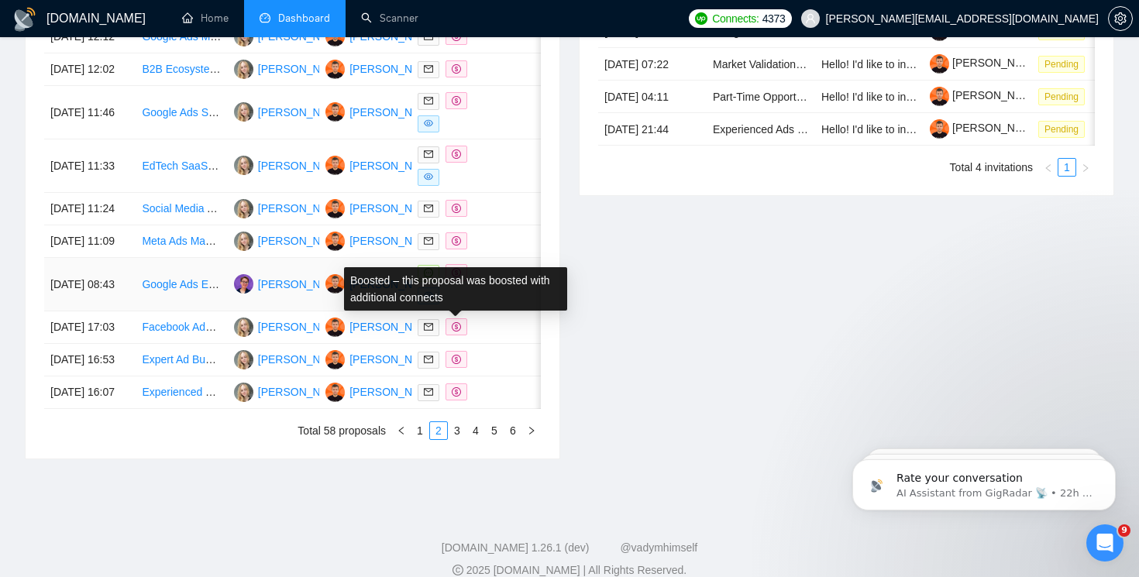
click at [458, 281] on span at bounding box center [456, 272] width 22 height 17
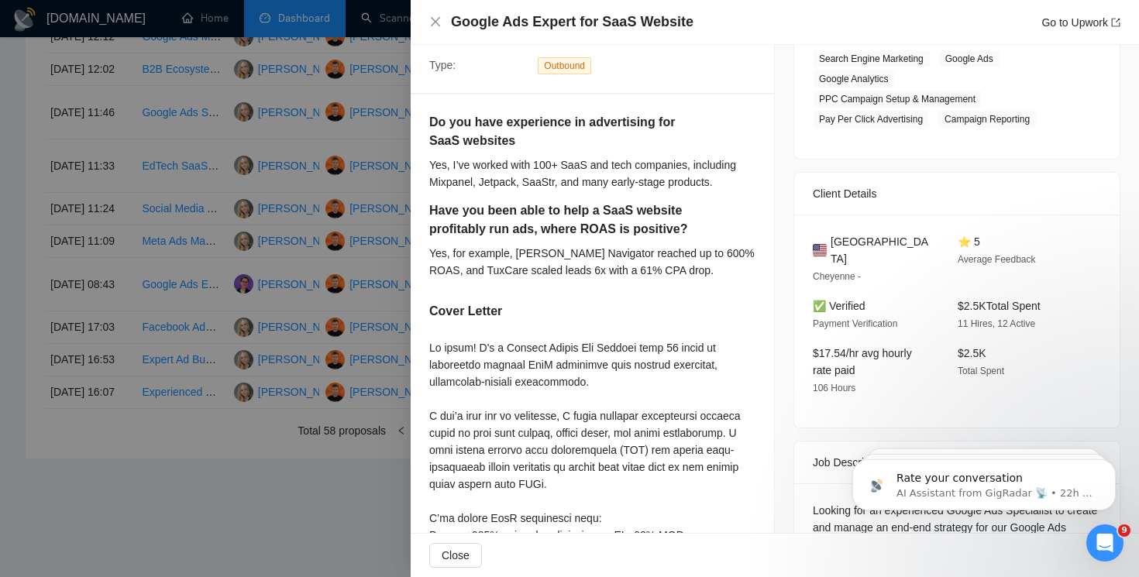
scroll to position [241, 0]
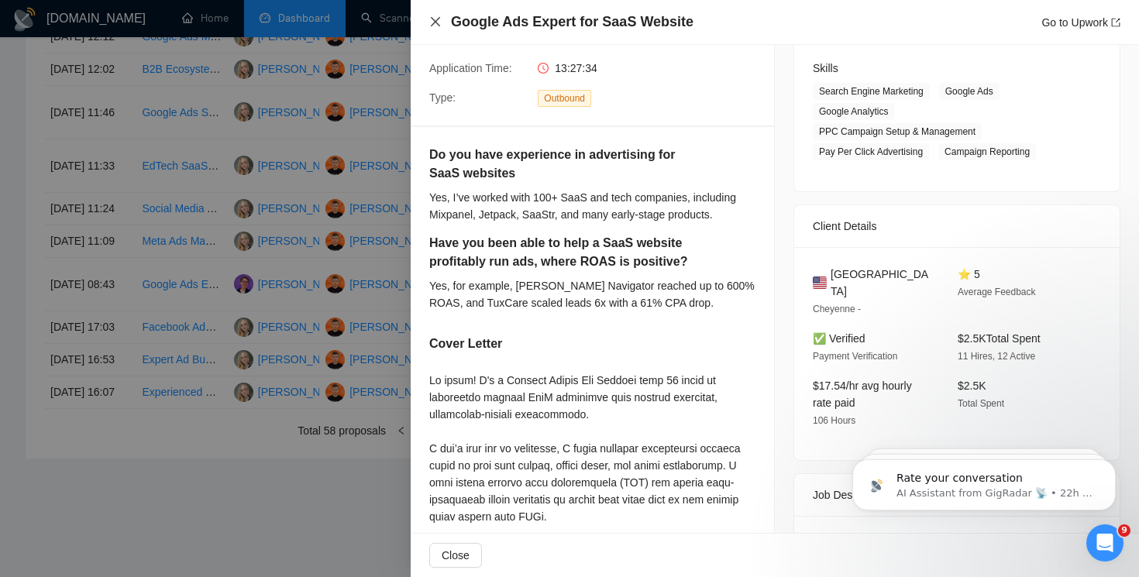
click at [435, 19] on icon "close" at bounding box center [435, 21] width 12 height 12
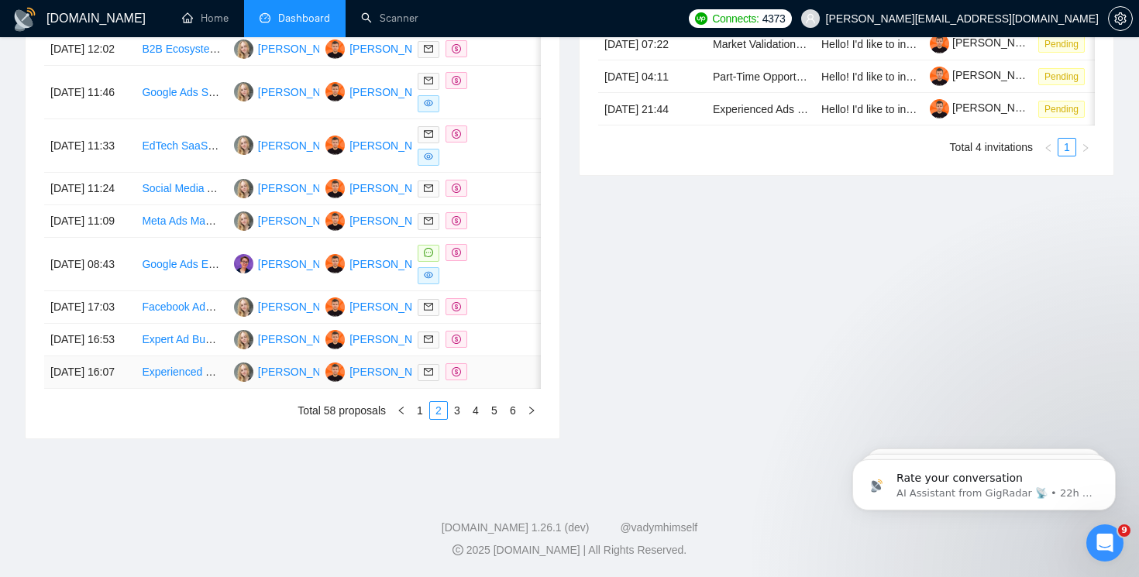
scroll to position [808, 0]
click at [456, 419] on link "3" at bounding box center [456, 410] width 17 height 17
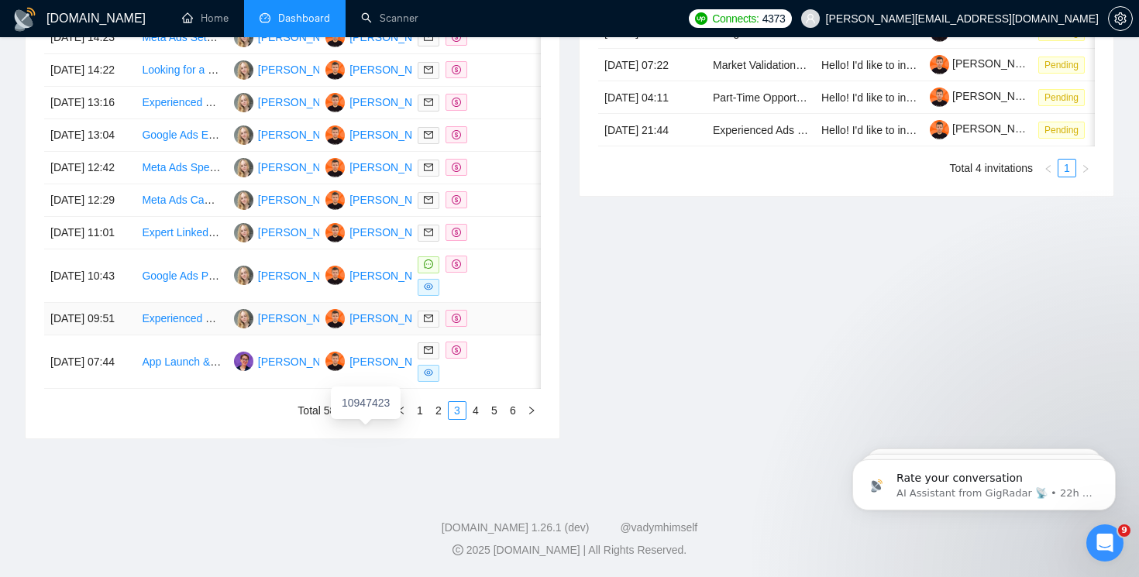
scroll to position [821, 0]
click at [476, 417] on link "4" at bounding box center [475, 410] width 17 height 17
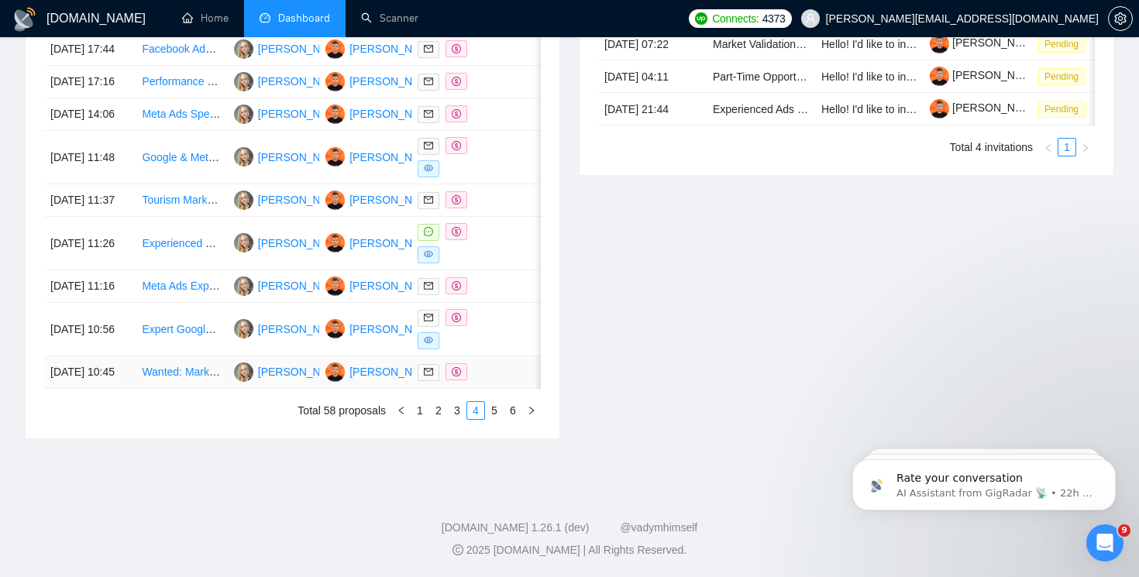
scroll to position [814, 0]
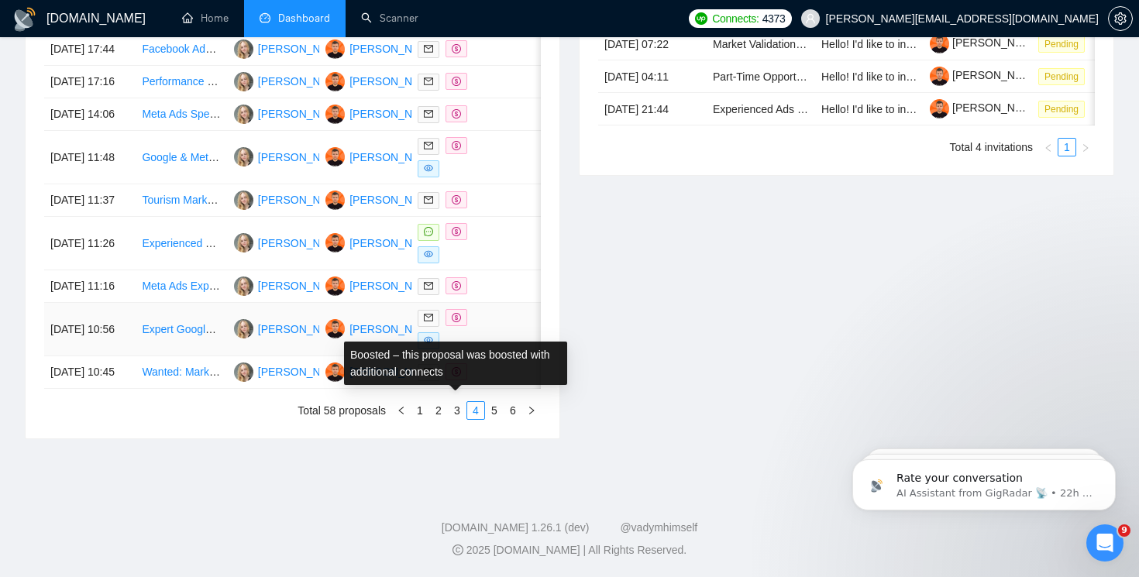
click at [458, 322] on icon "dollar" at bounding box center [456, 317] width 9 height 9
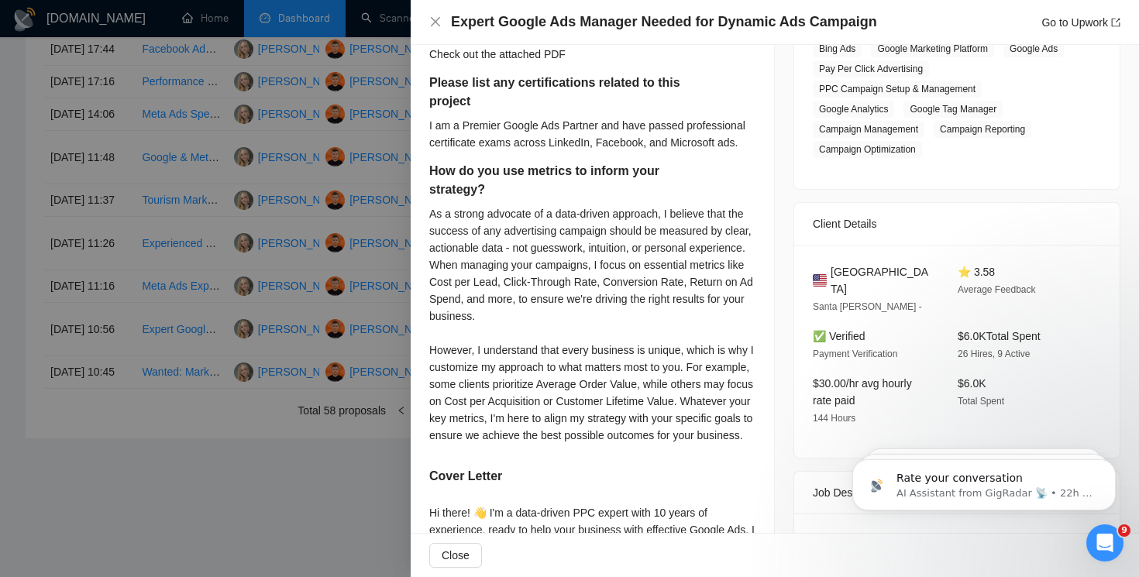
scroll to position [393, 0]
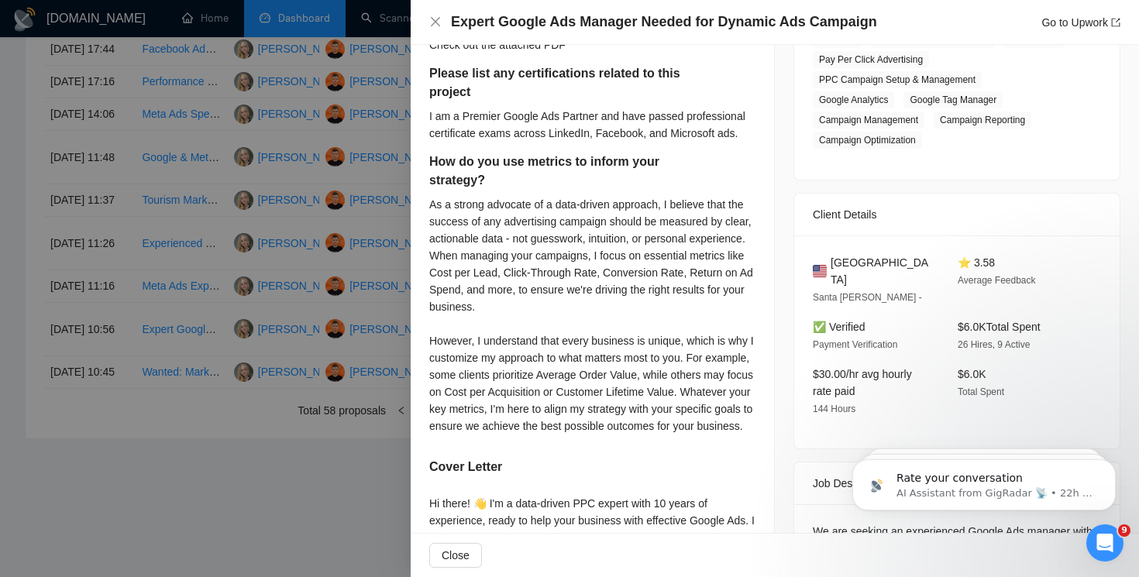
click at [507, 300] on div "As a strong advocate of a data-driven approach, I believe that the success of a…" at bounding box center [592, 315] width 326 height 239
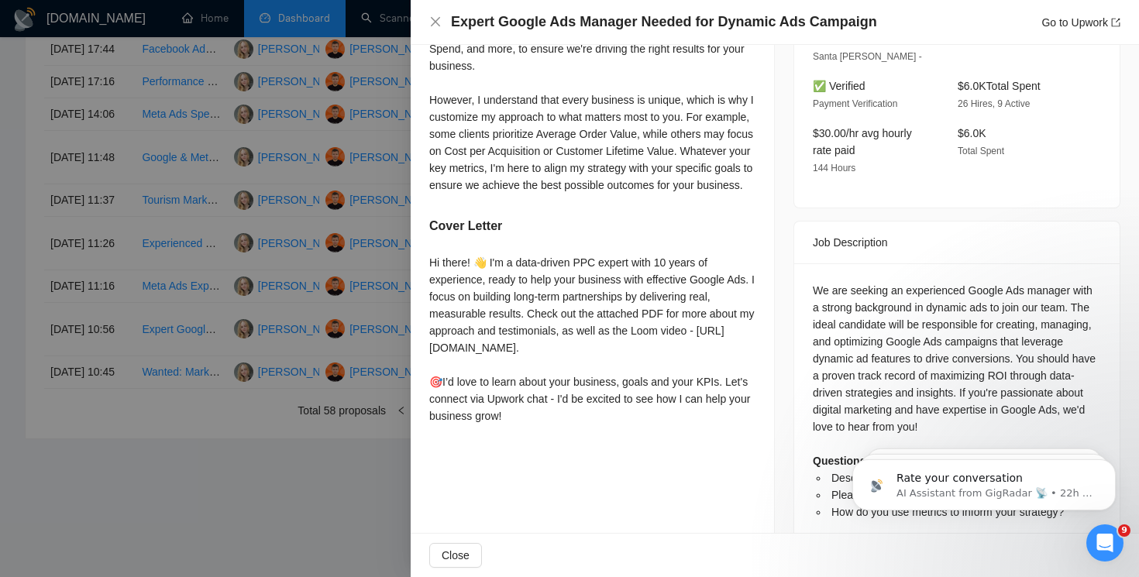
scroll to position [651, 0]
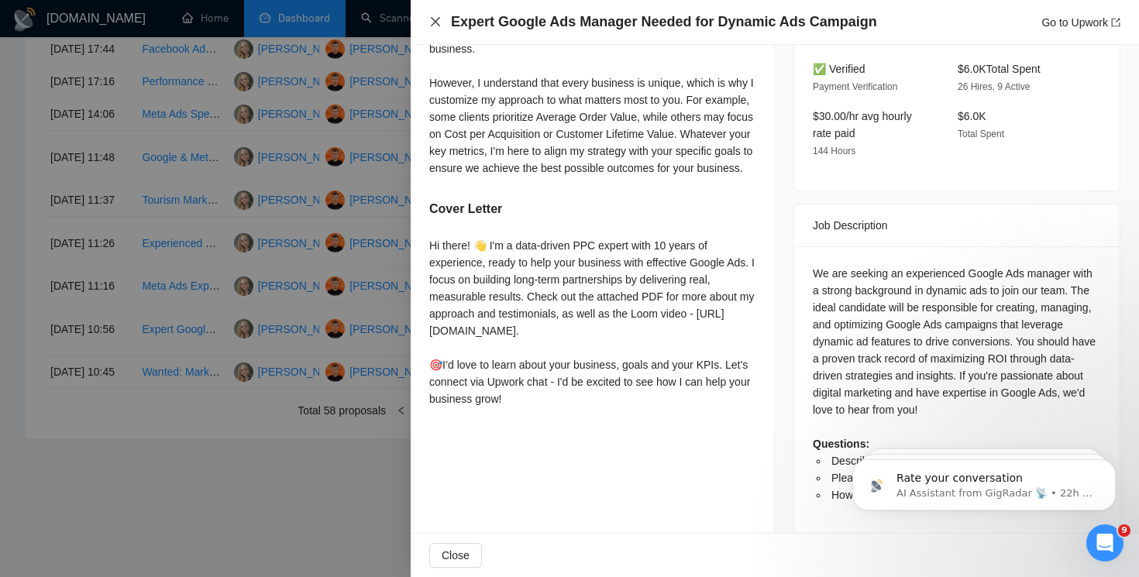
click at [438, 26] on icon "close" at bounding box center [435, 21] width 12 height 12
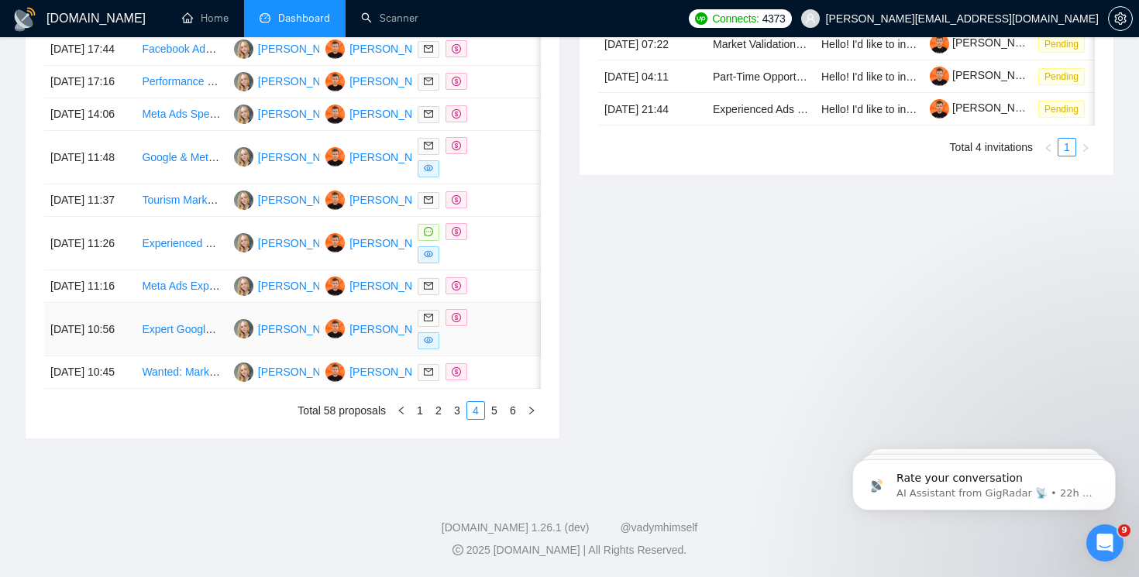
scroll to position [832, 0]
click at [457, 410] on link "3" at bounding box center [456, 410] width 17 height 17
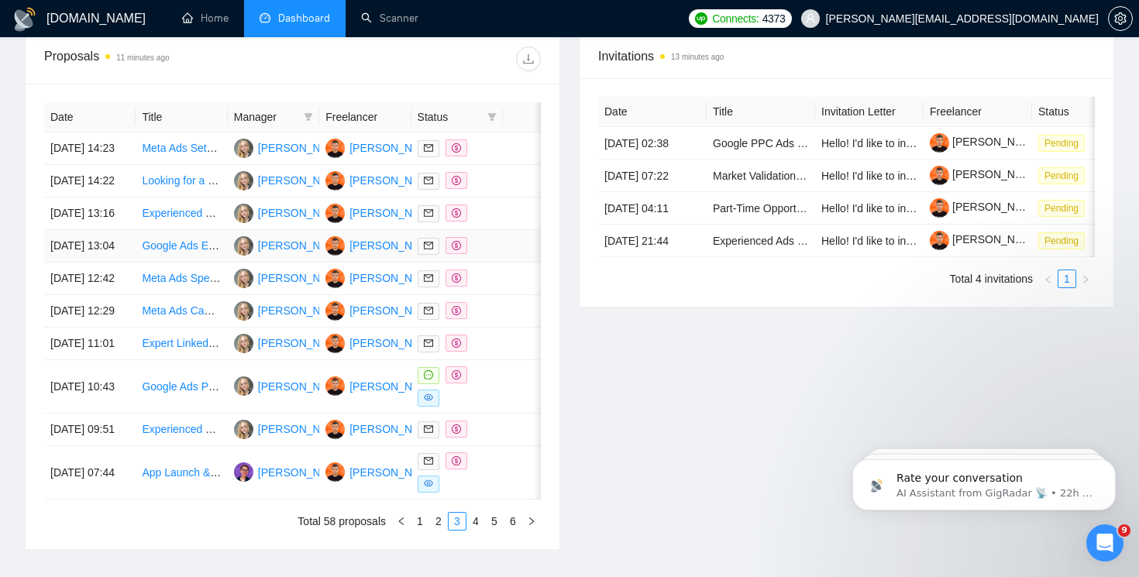
scroll to position [576, 0]
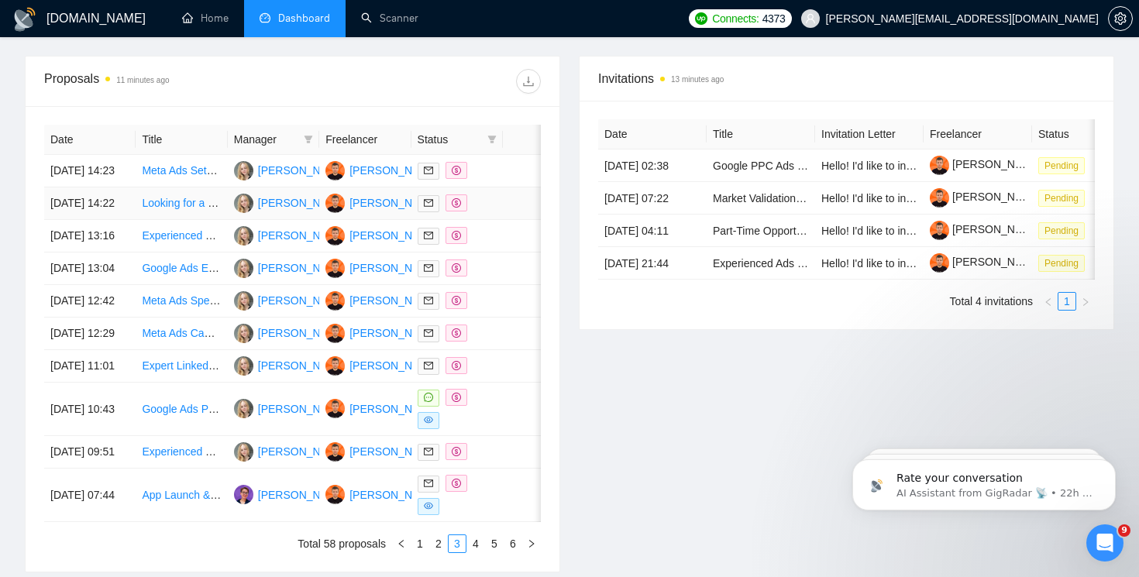
click at [455, 208] on icon "dollar" at bounding box center [456, 202] width 9 height 9
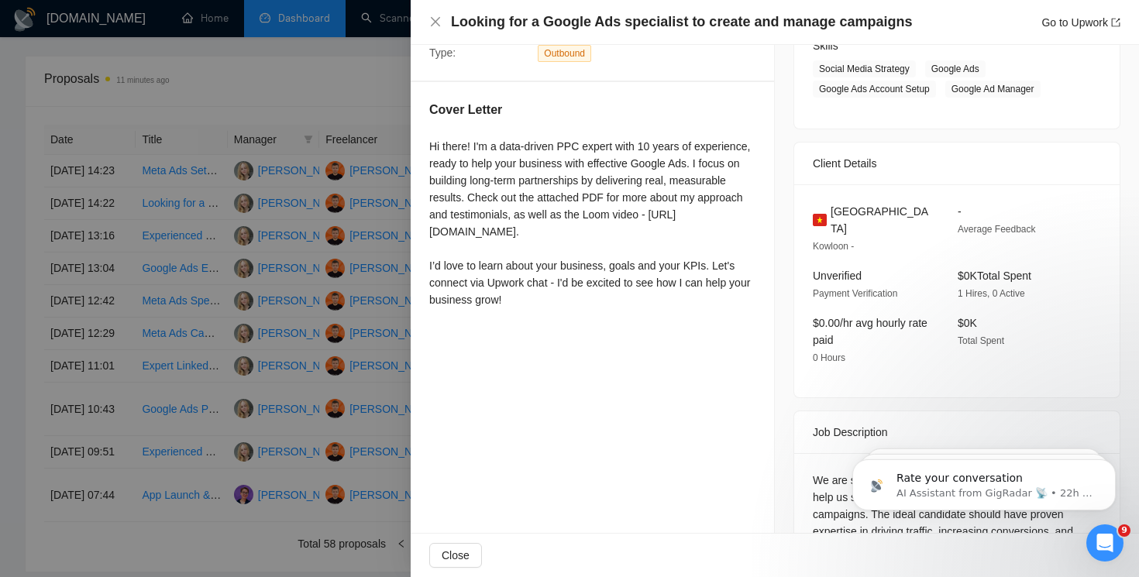
scroll to position [312, 0]
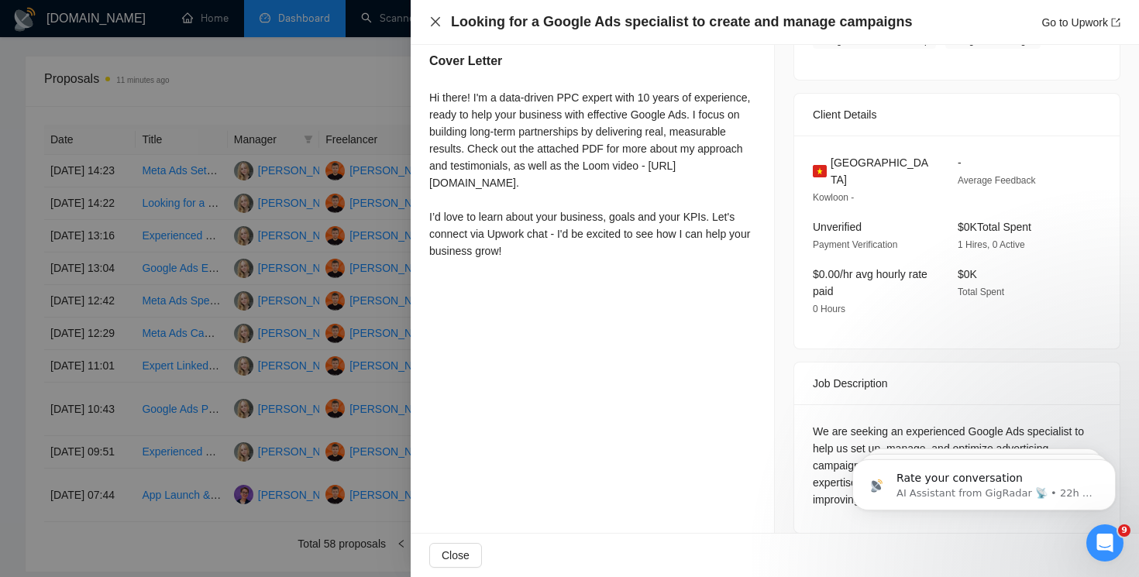
click at [434, 24] on icon "close" at bounding box center [435, 21] width 12 height 12
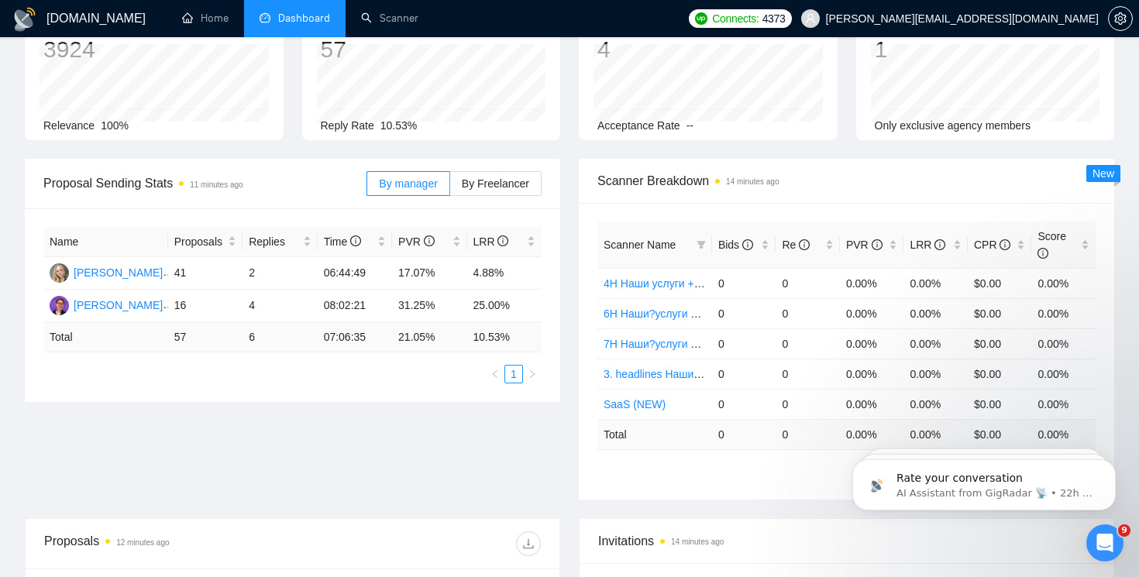
scroll to position [154, 0]
